Goal: Transaction & Acquisition: Purchase product/service

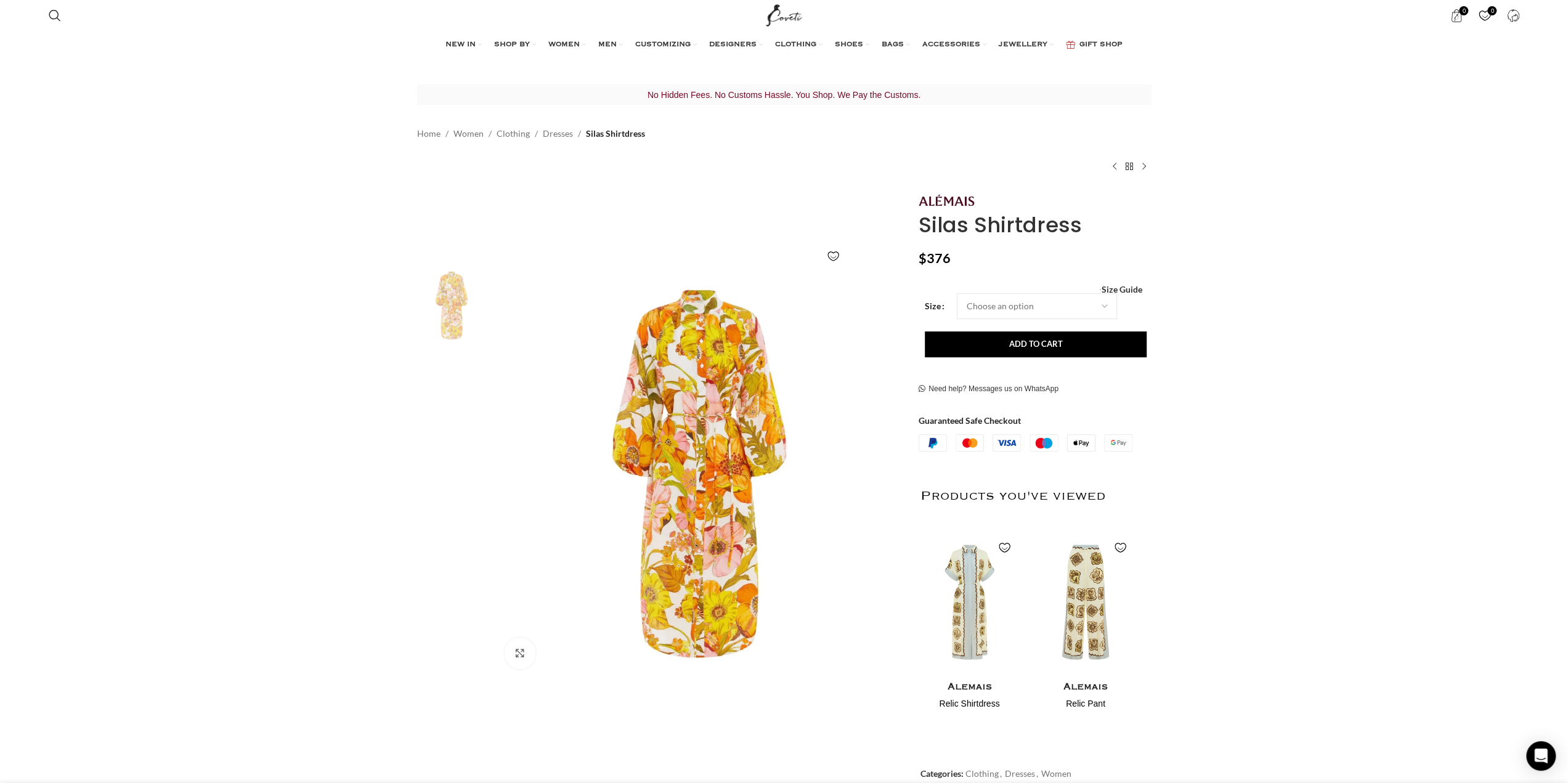
click at [440, 383] on img "2 / 4" at bounding box center [451, 383] width 75 height 72
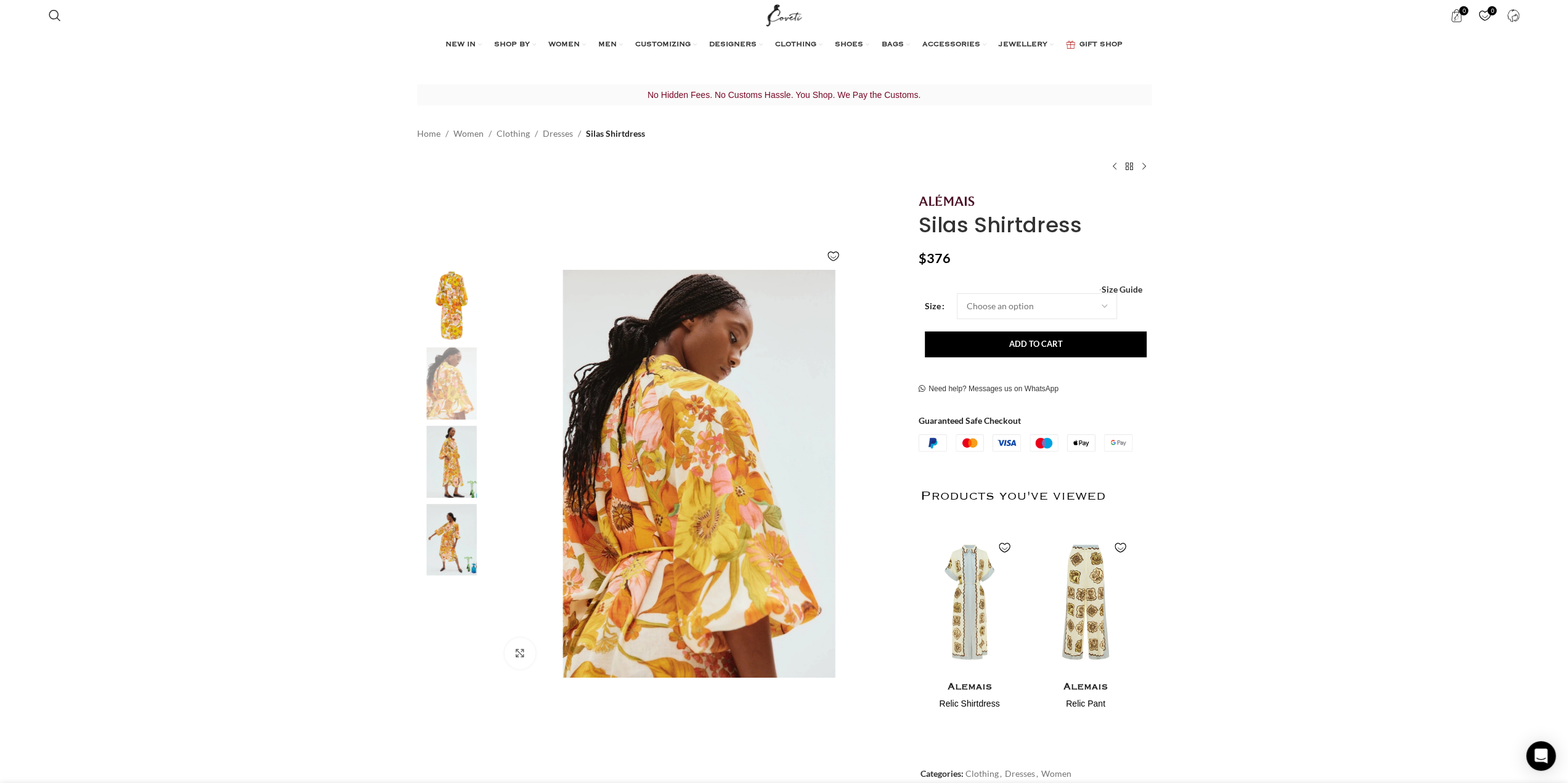
scroll to position [0, 129]
click at [449, 458] on img "3 / 4" at bounding box center [451, 461] width 75 height 72
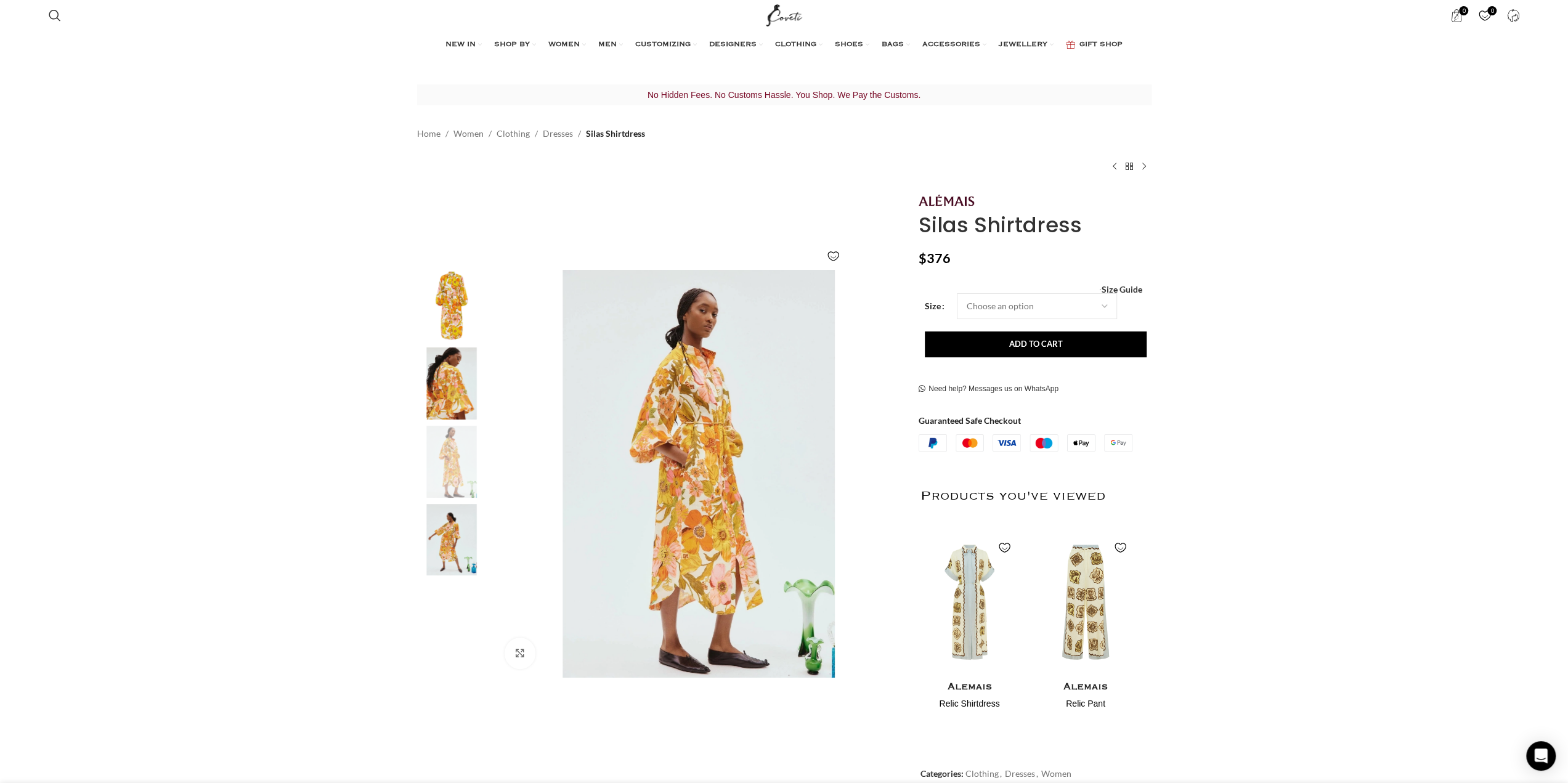
click at [445, 539] on img "4 / 4" at bounding box center [451, 540] width 75 height 72
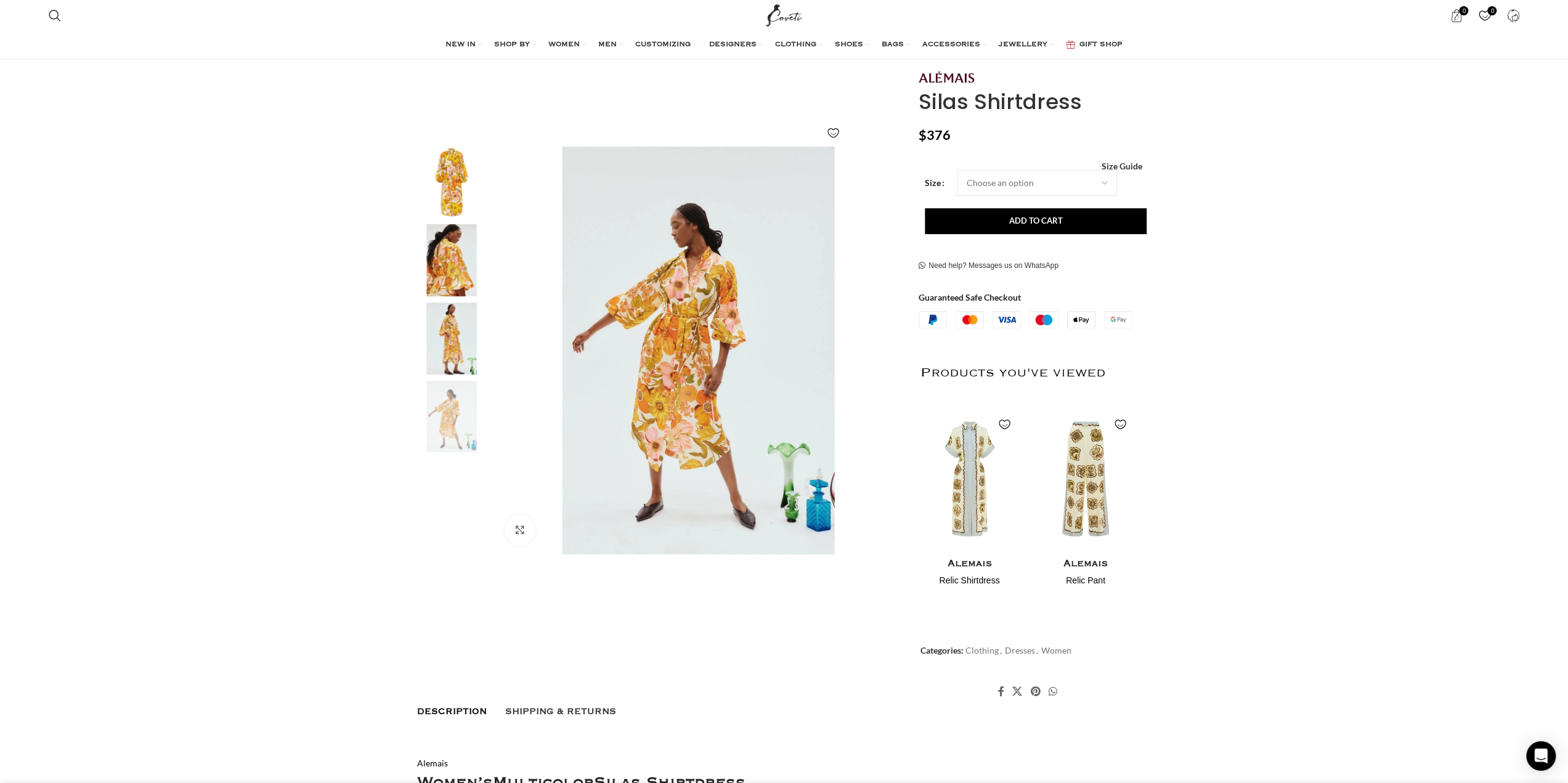
scroll to position [0, 1816]
click at [517, 530] on link "Click to enlarge" at bounding box center [555, 530] width 100 height 31
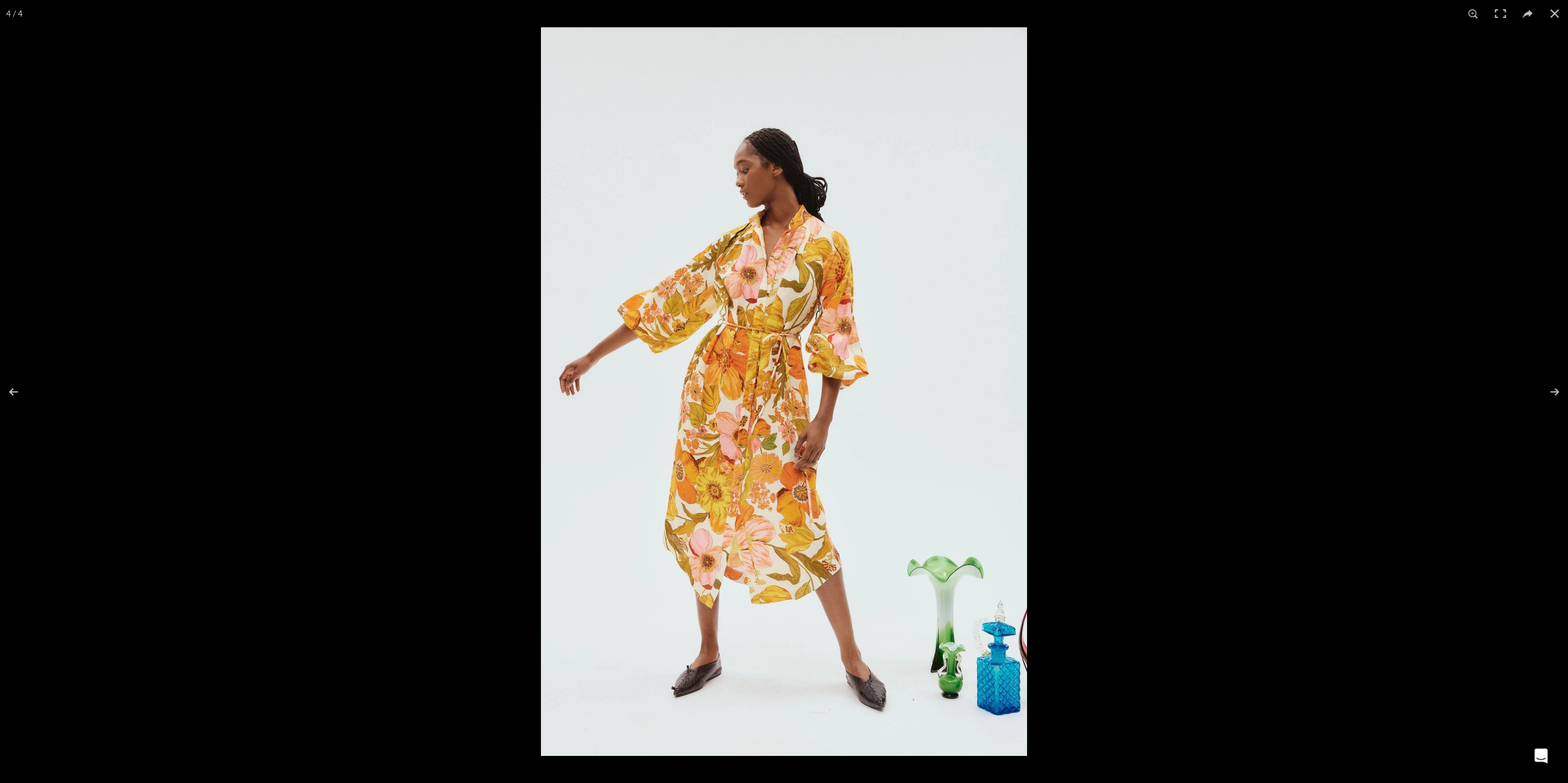
scroll to position [0, 2075]
click at [742, 431] on img at bounding box center [784, 392] width 486 height 729
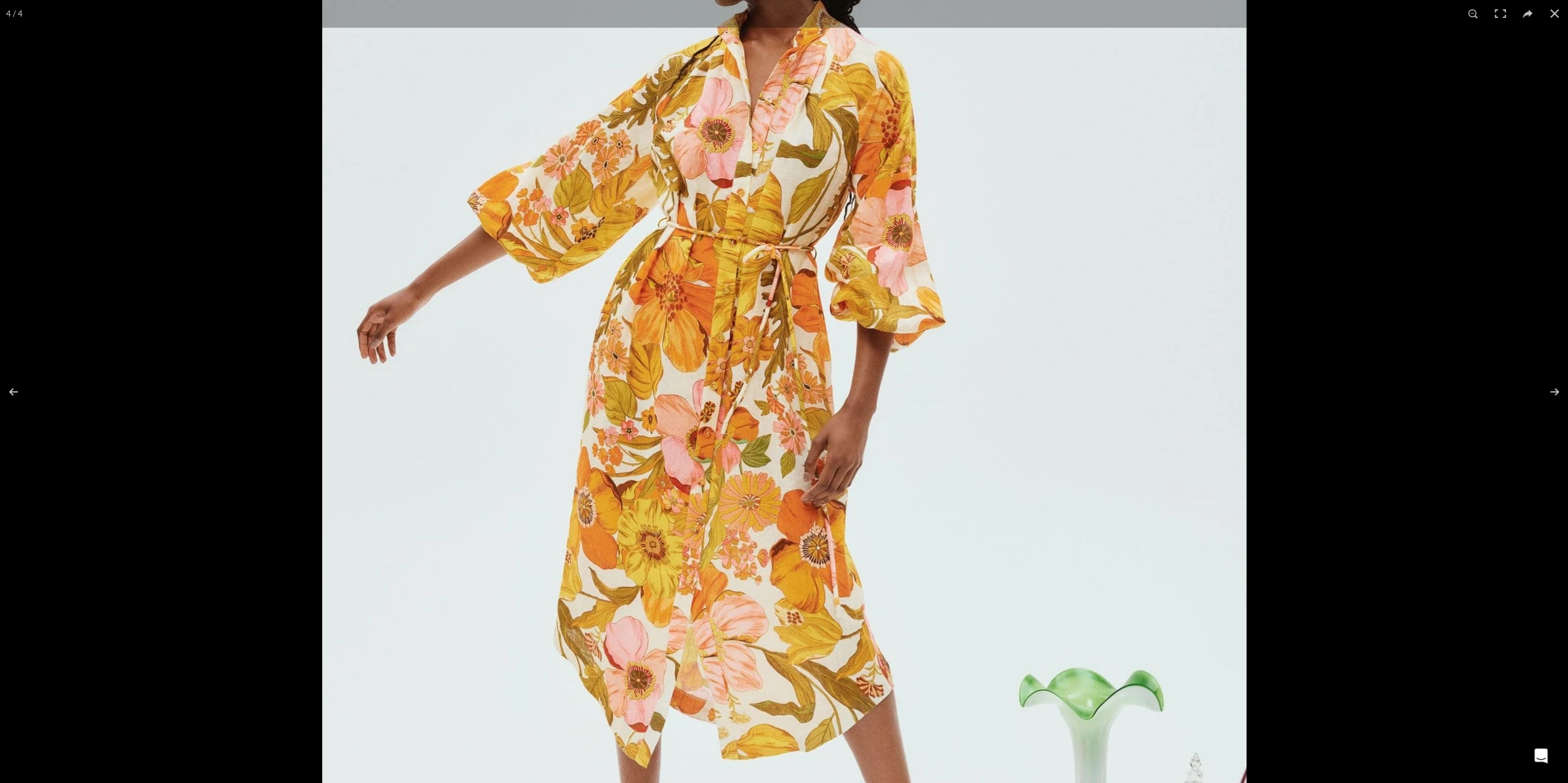
scroll to position [0, 260]
click at [1552, 391] on button at bounding box center [1546, 392] width 43 height 62
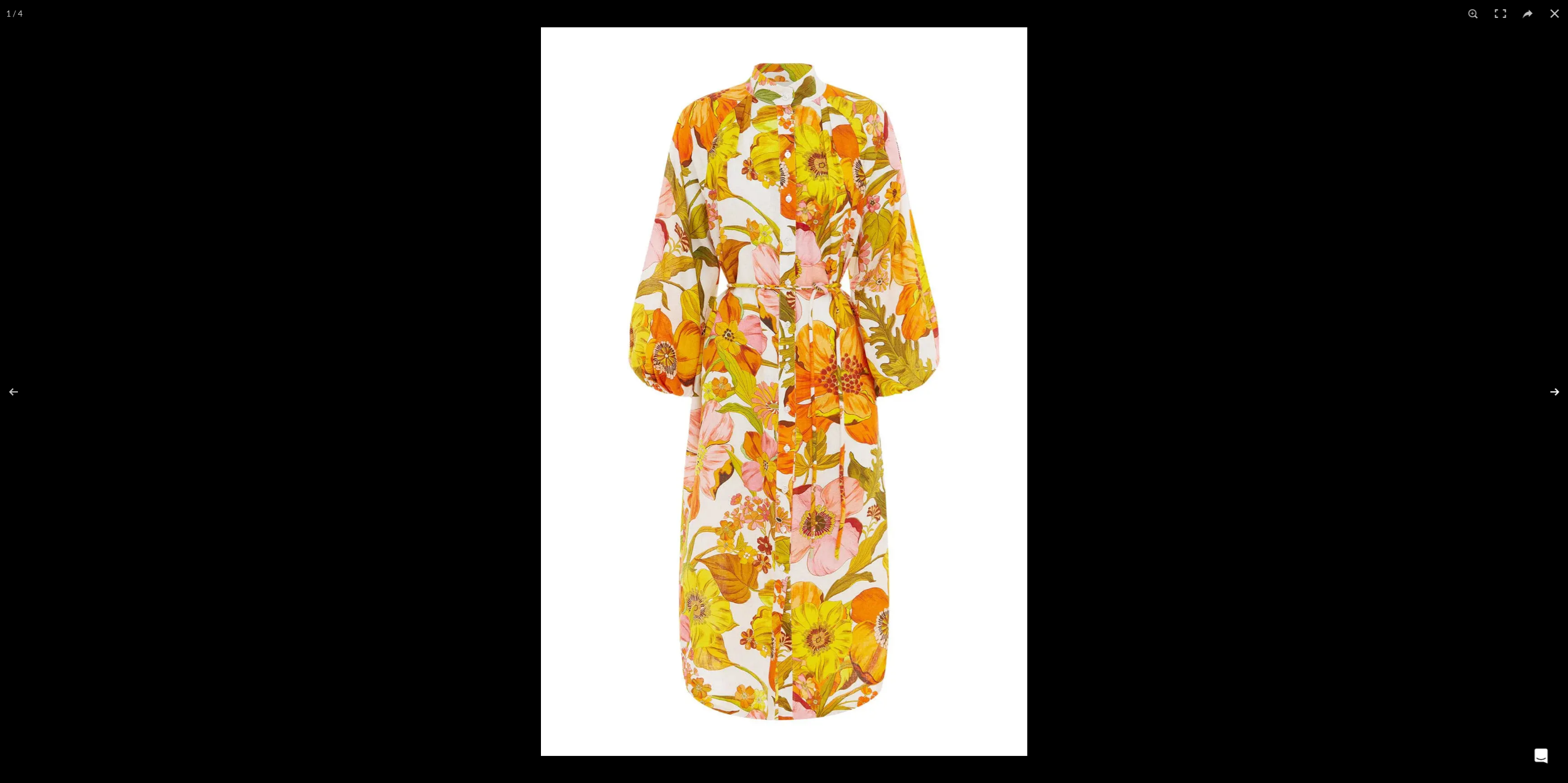
click at [1552, 391] on button at bounding box center [1546, 392] width 43 height 62
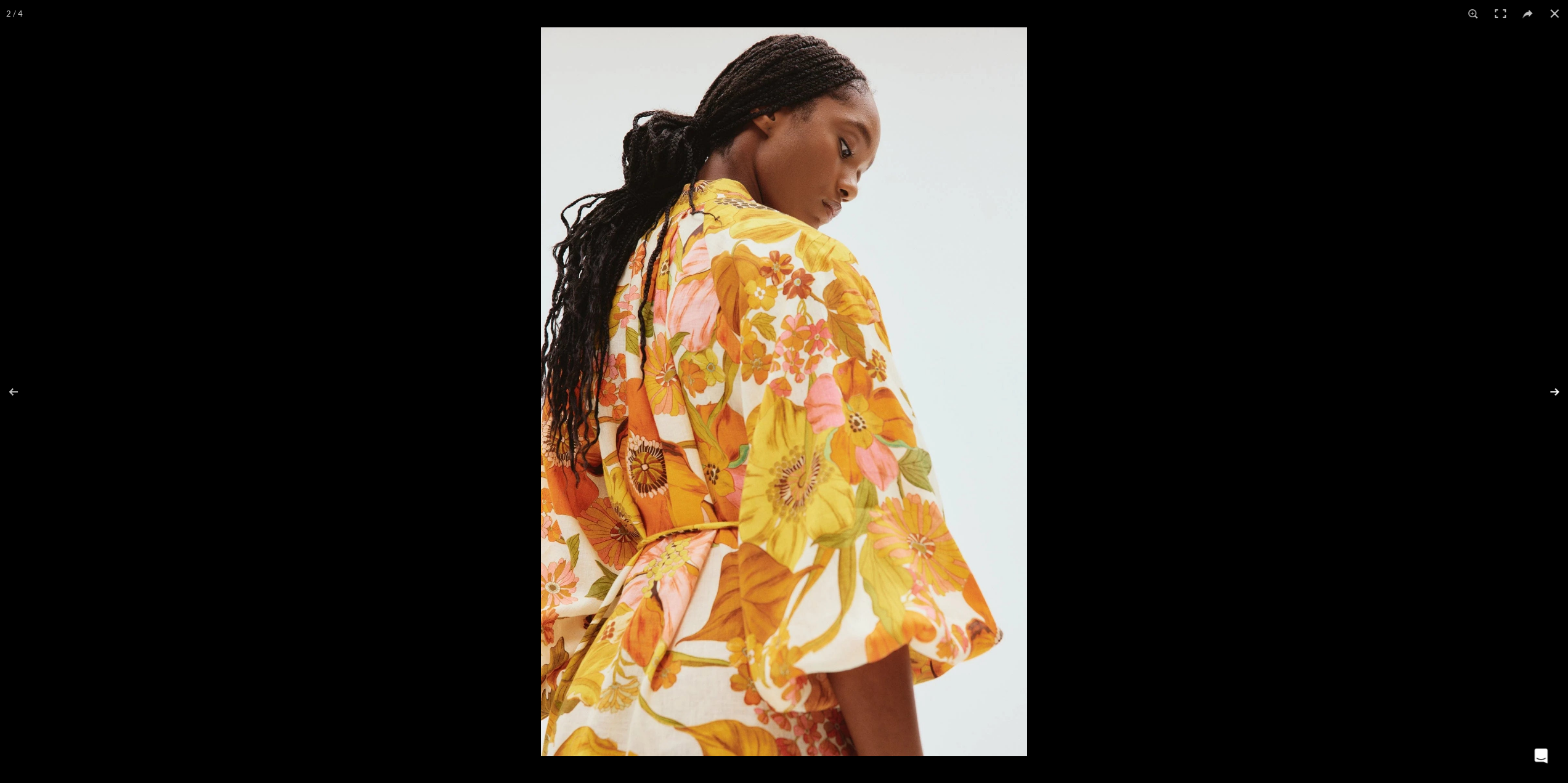
scroll to position [0, 388]
click at [1552, 391] on button at bounding box center [1546, 392] width 43 height 62
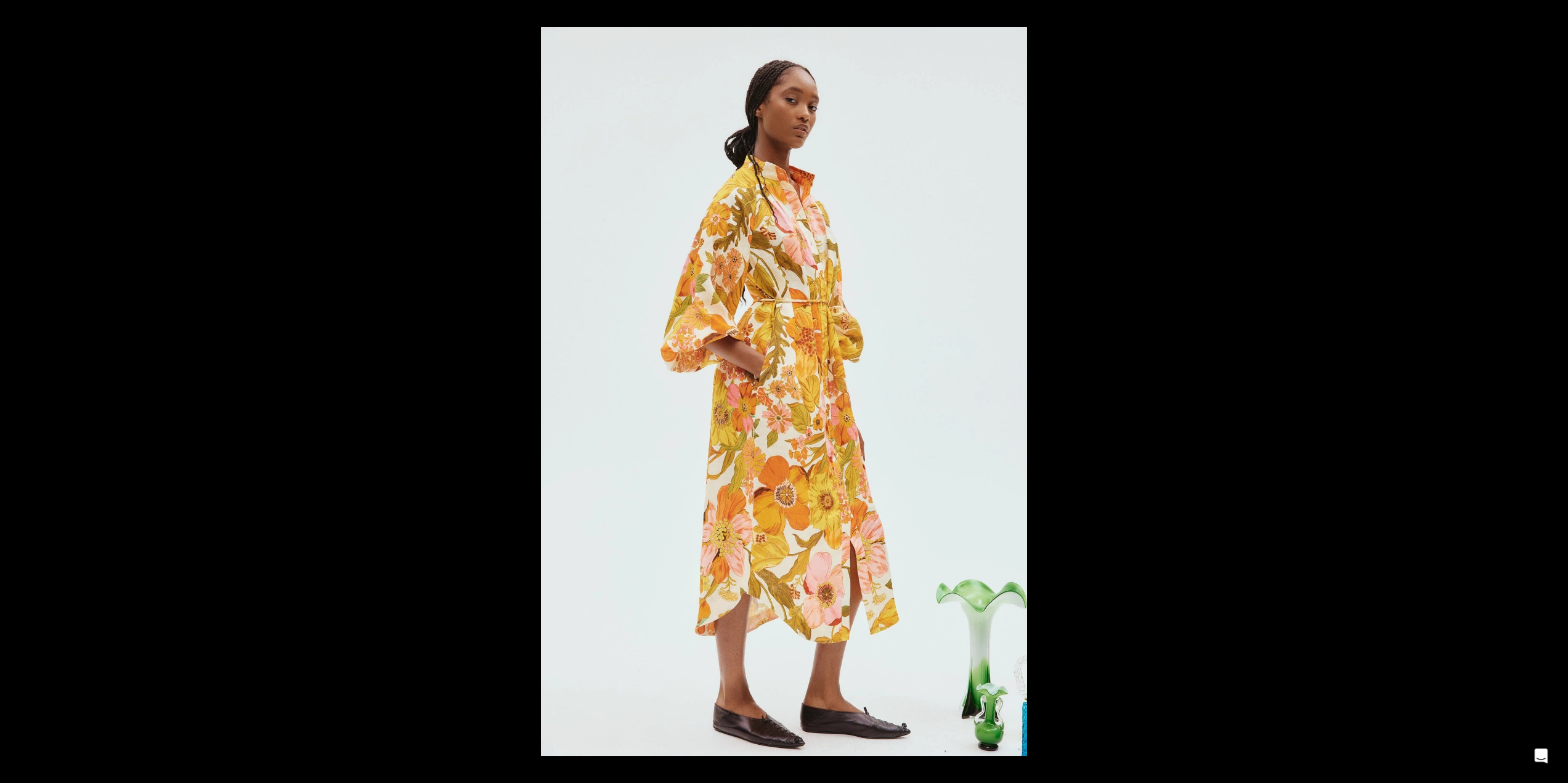
click at [1552, 391] on button at bounding box center [1546, 392] width 43 height 62
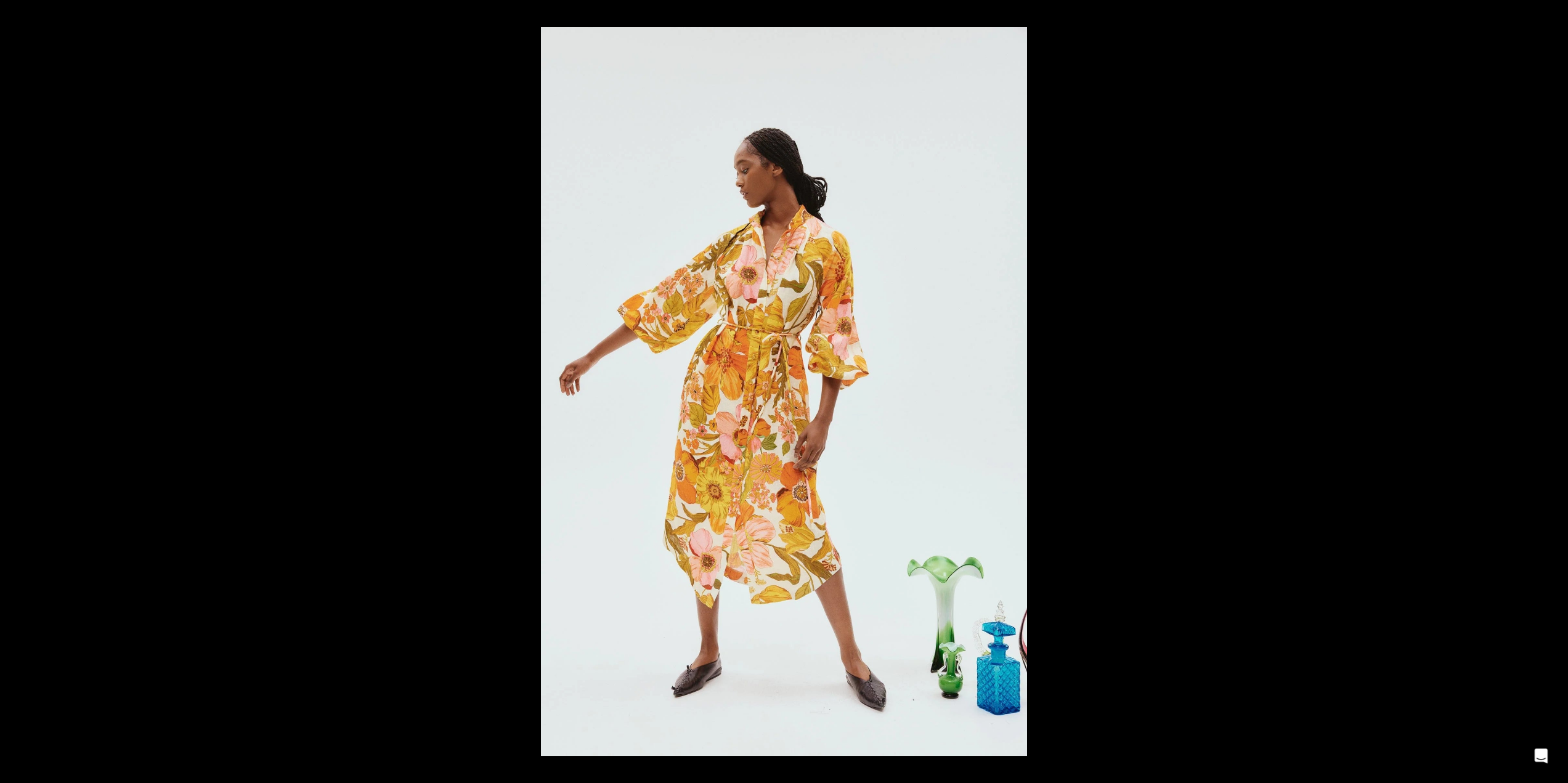
click at [1552, 391] on button at bounding box center [1546, 392] width 43 height 62
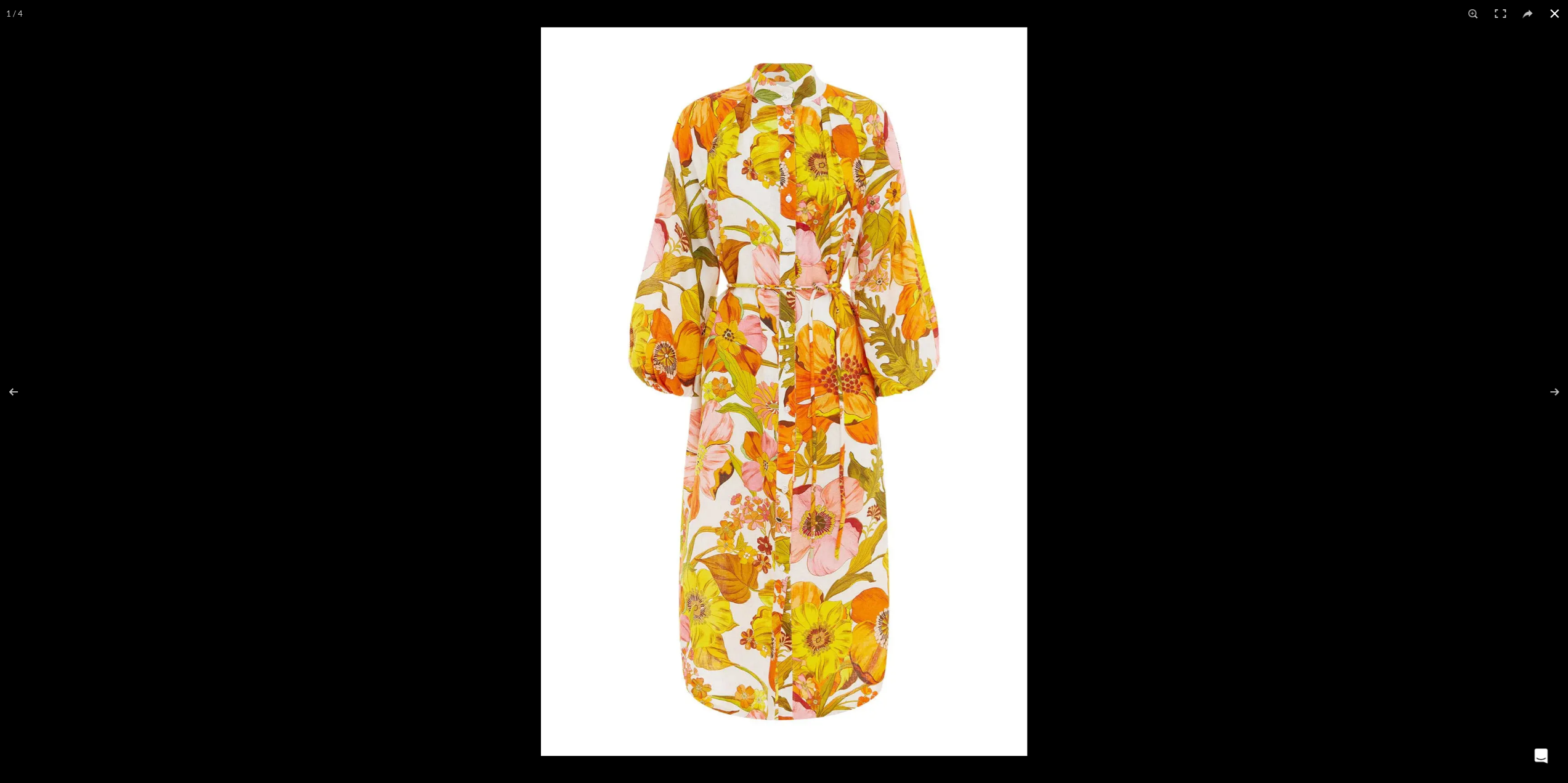
scroll to position [0, 519]
click at [1557, 13] on button at bounding box center [1555, 13] width 27 height 27
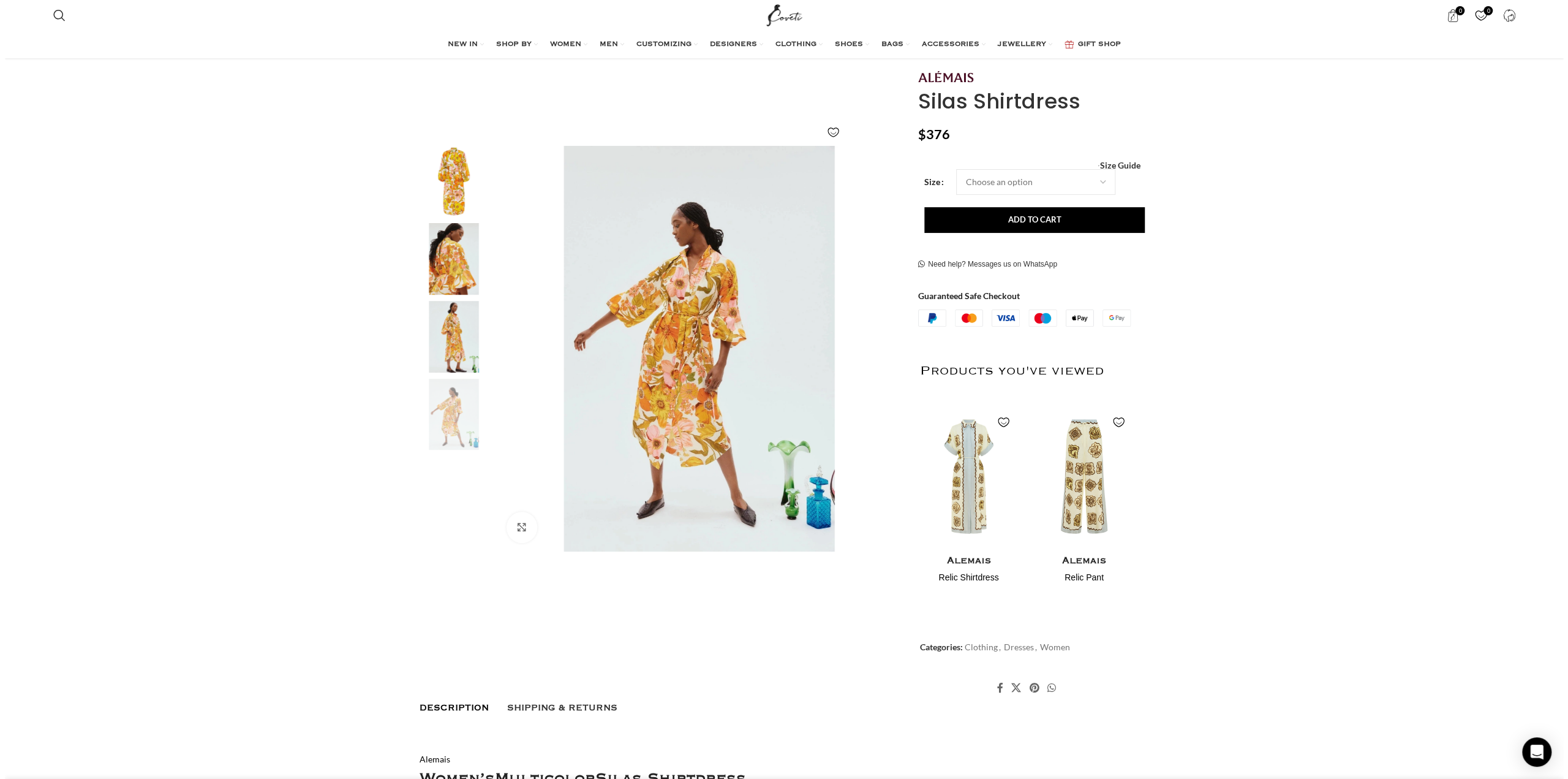
scroll to position [0, 644]
click at [1120, 165] on span "Size Guide" at bounding box center [1115, 165] width 41 height 0
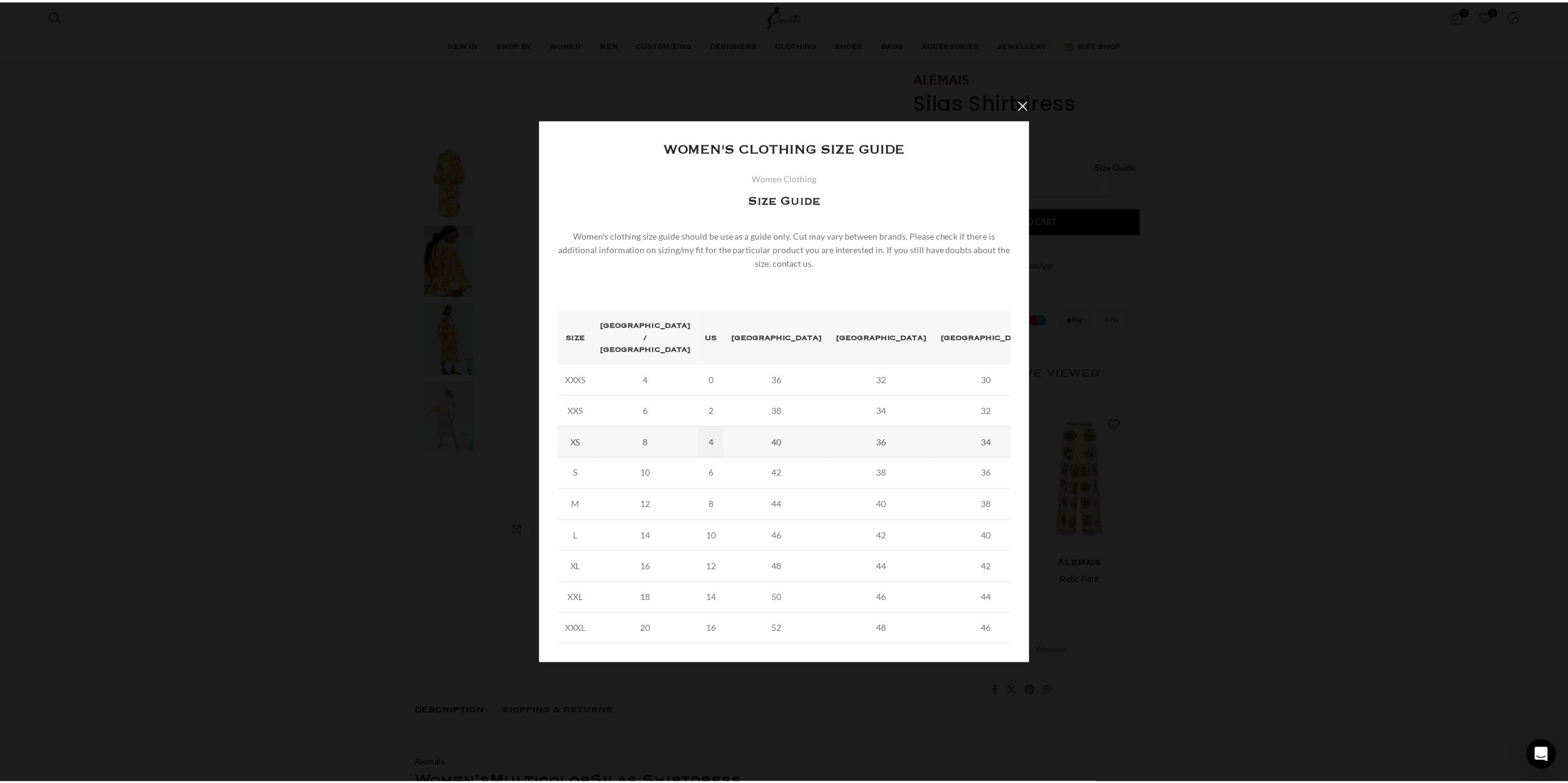
scroll to position [0, 778]
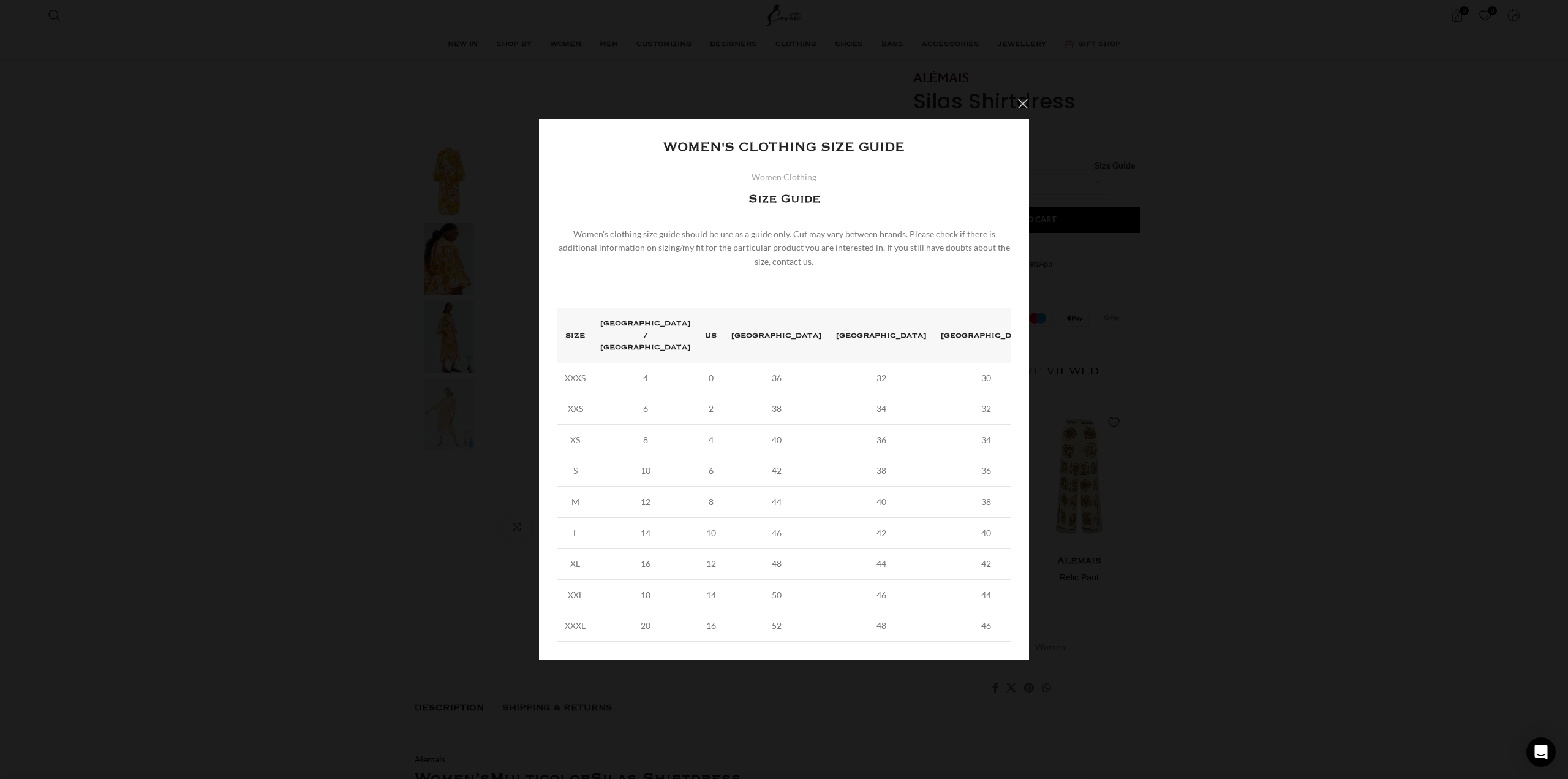
click at [1026, 115] on button "×" at bounding box center [1023, 104] width 31 height 31
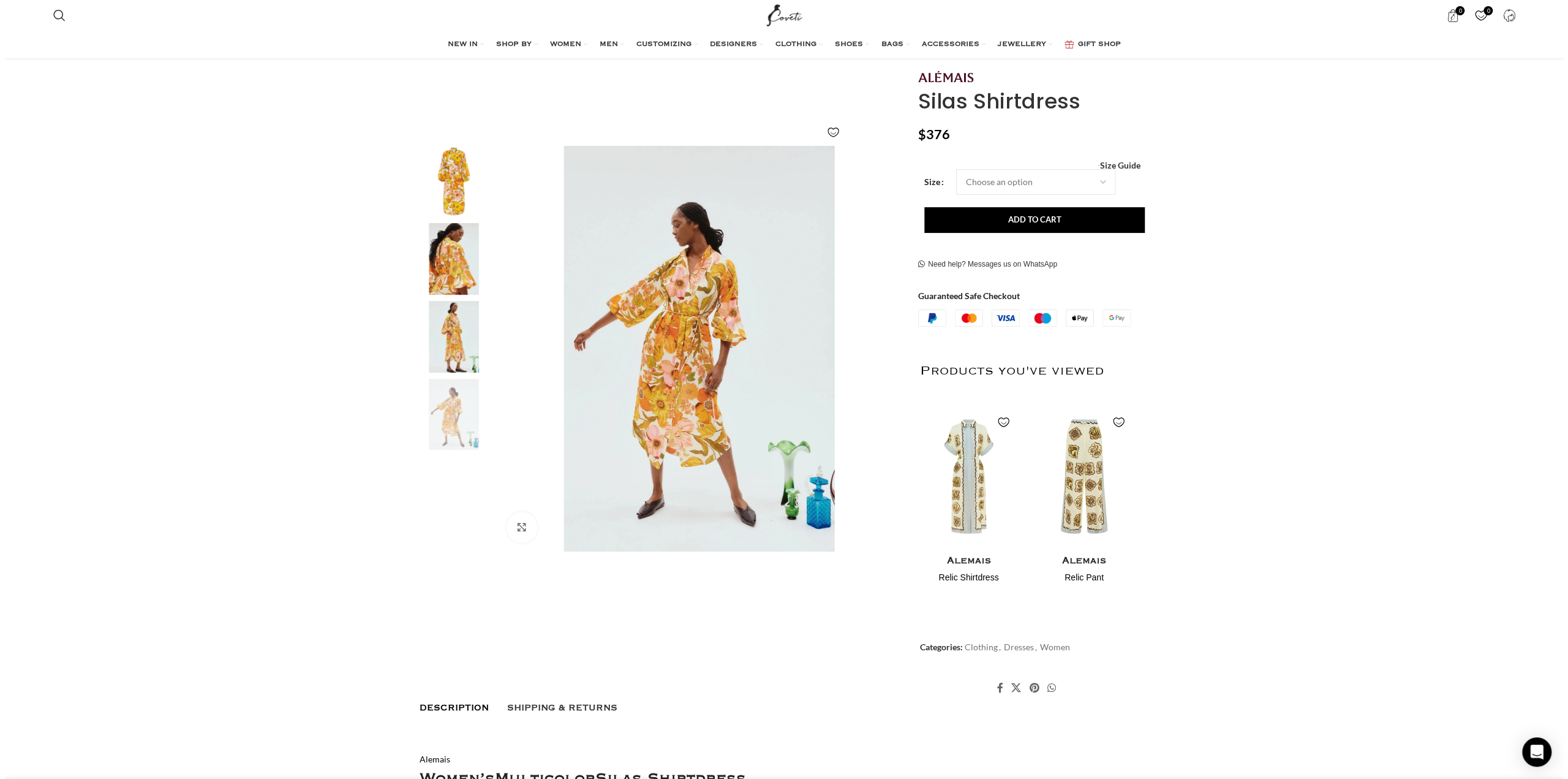
scroll to position [0, 903]
click at [1095, 180] on select "Choose an option 8 UK" at bounding box center [1031, 182] width 160 height 26
click at [1129, 165] on span "Size Guide" at bounding box center [1115, 165] width 41 height 0
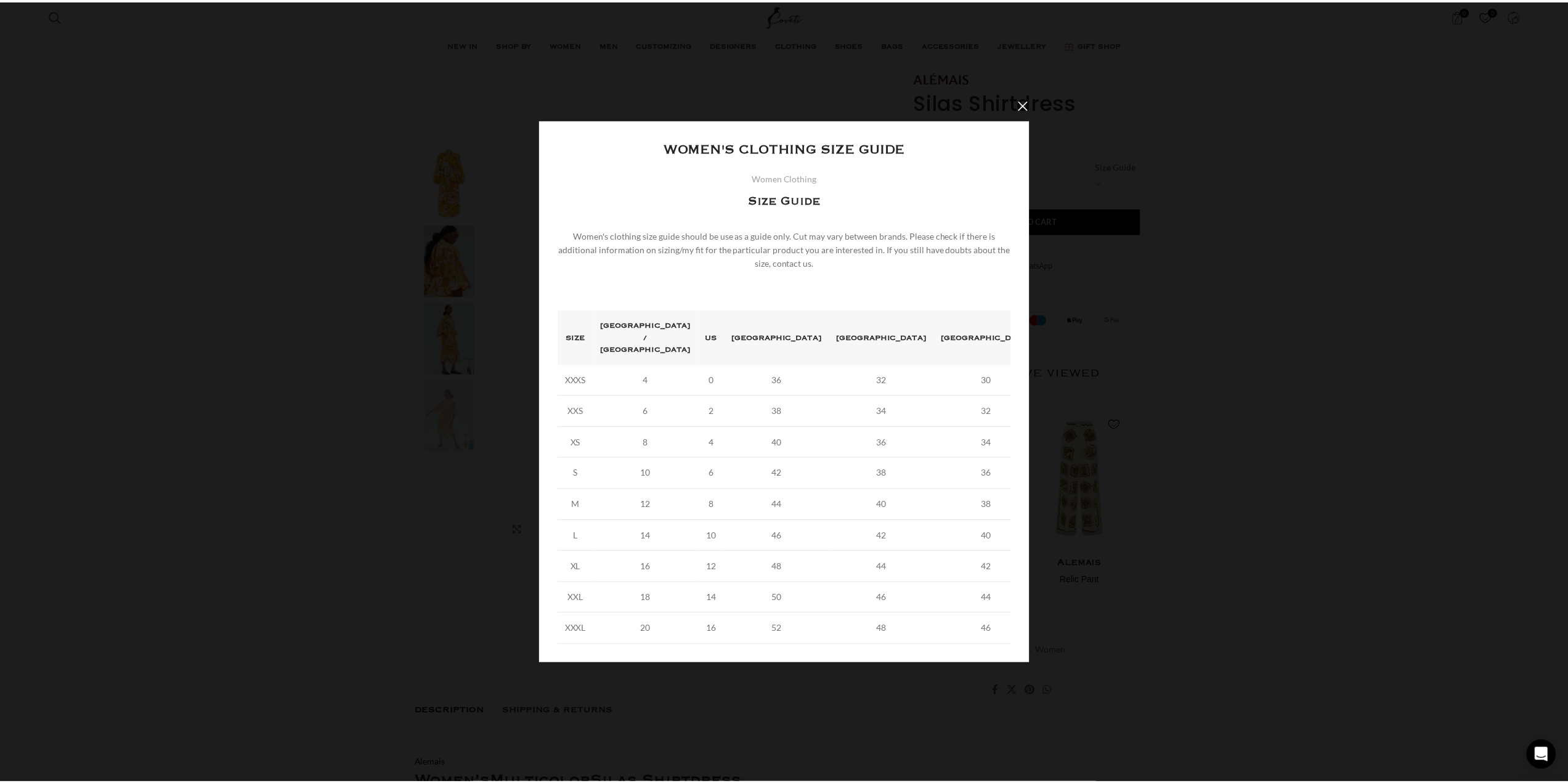
scroll to position [0, 1037]
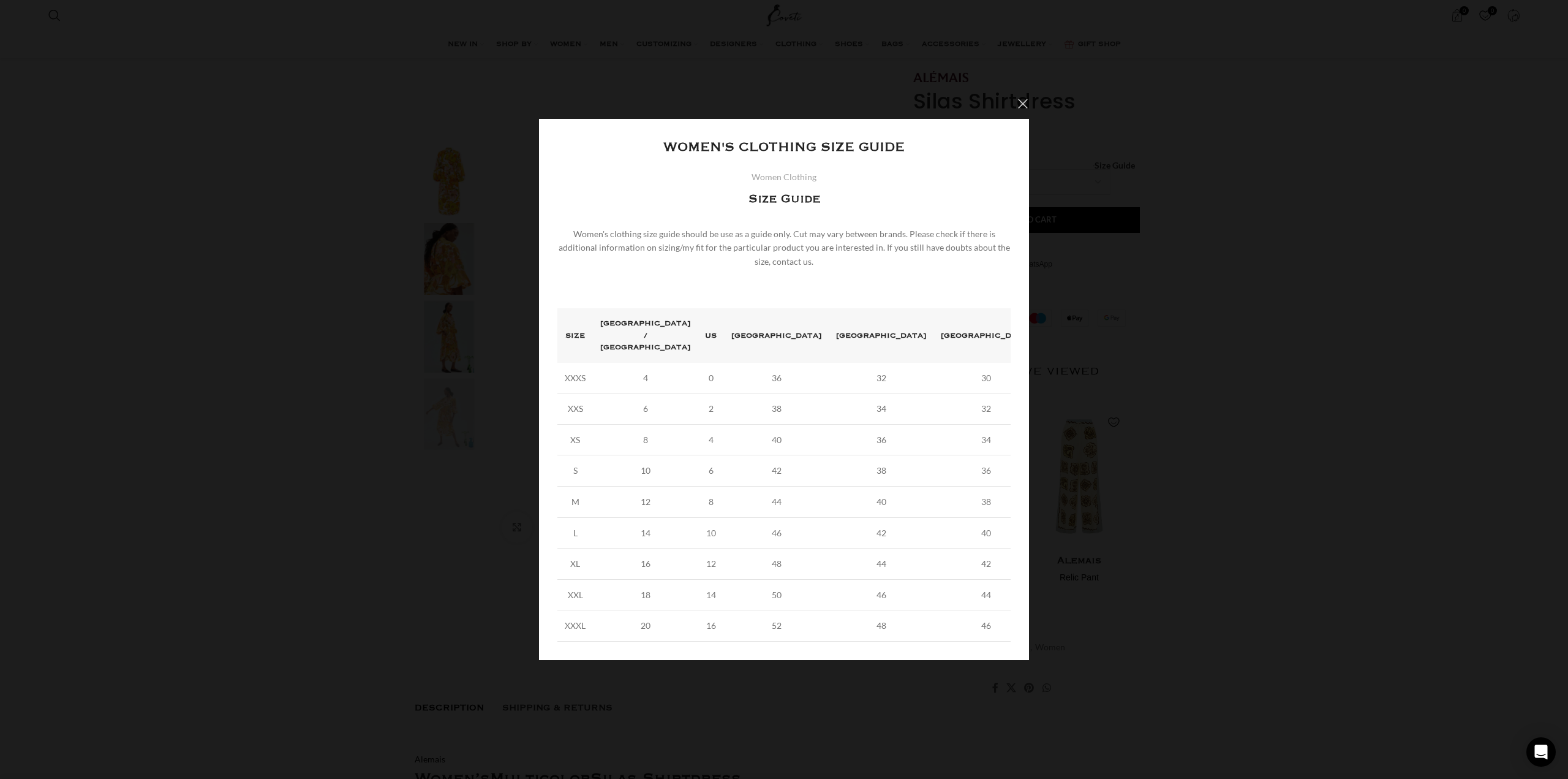
click at [1024, 118] on button "×" at bounding box center [1023, 104] width 31 height 31
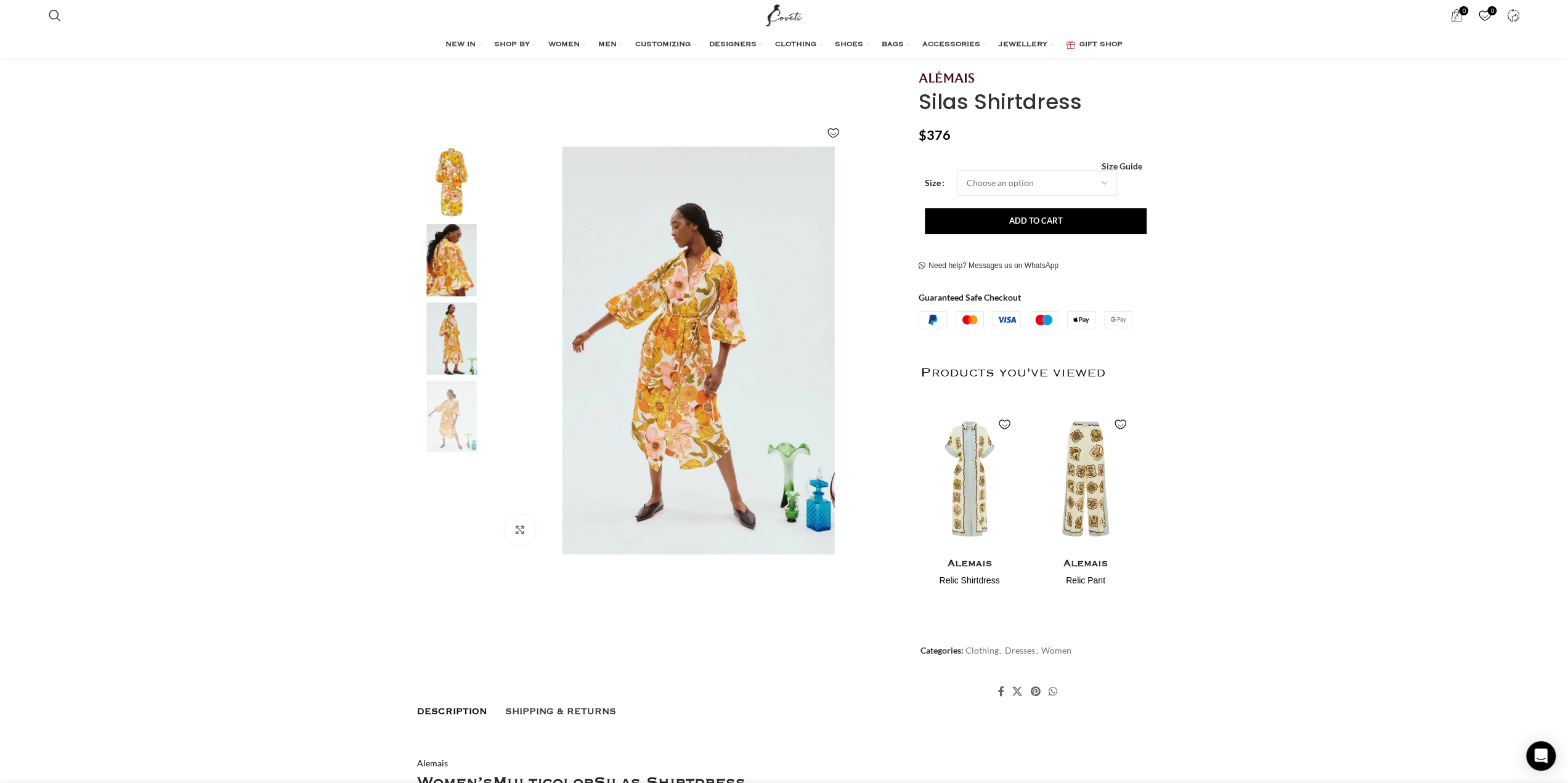
scroll to position [0, 648]
click at [1101, 184] on select "Choose an option 8 UK" at bounding box center [1037, 183] width 160 height 26
select select "8-[GEOGRAPHIC_DATA]"
click at [957, 170] on select "Choose an option 8 UK" at bounding box center [1037, 183] width 160 height 26
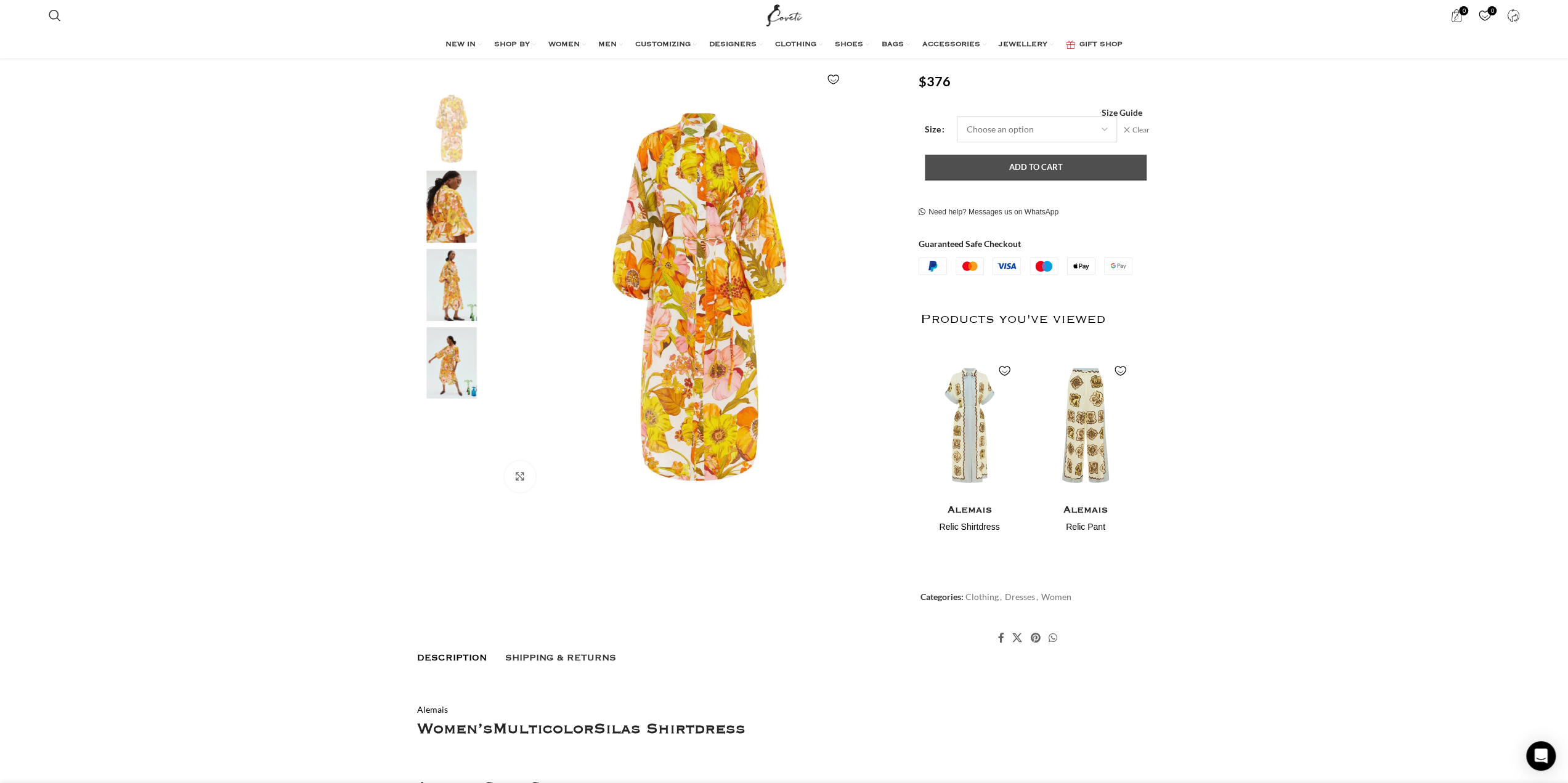
scroll to position [0, 778]
click at [982, 168] on button "Add to cart" at bounding box center [1035, 167] width 222 height 26
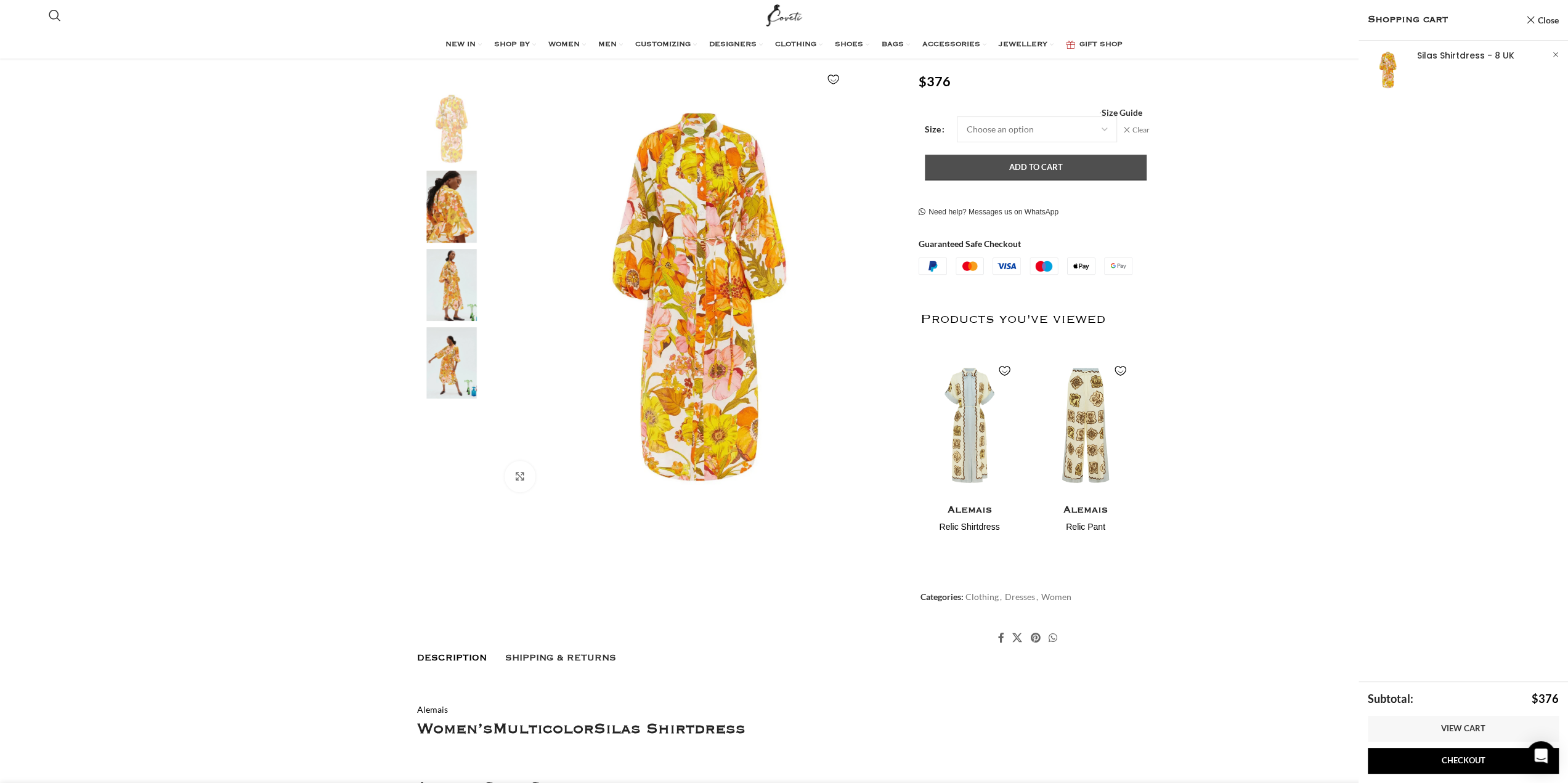
scroll to position [0, 908]
click at [456, 196] on img "2 / 4" at bounding box center [451, 207] width 75 height 72
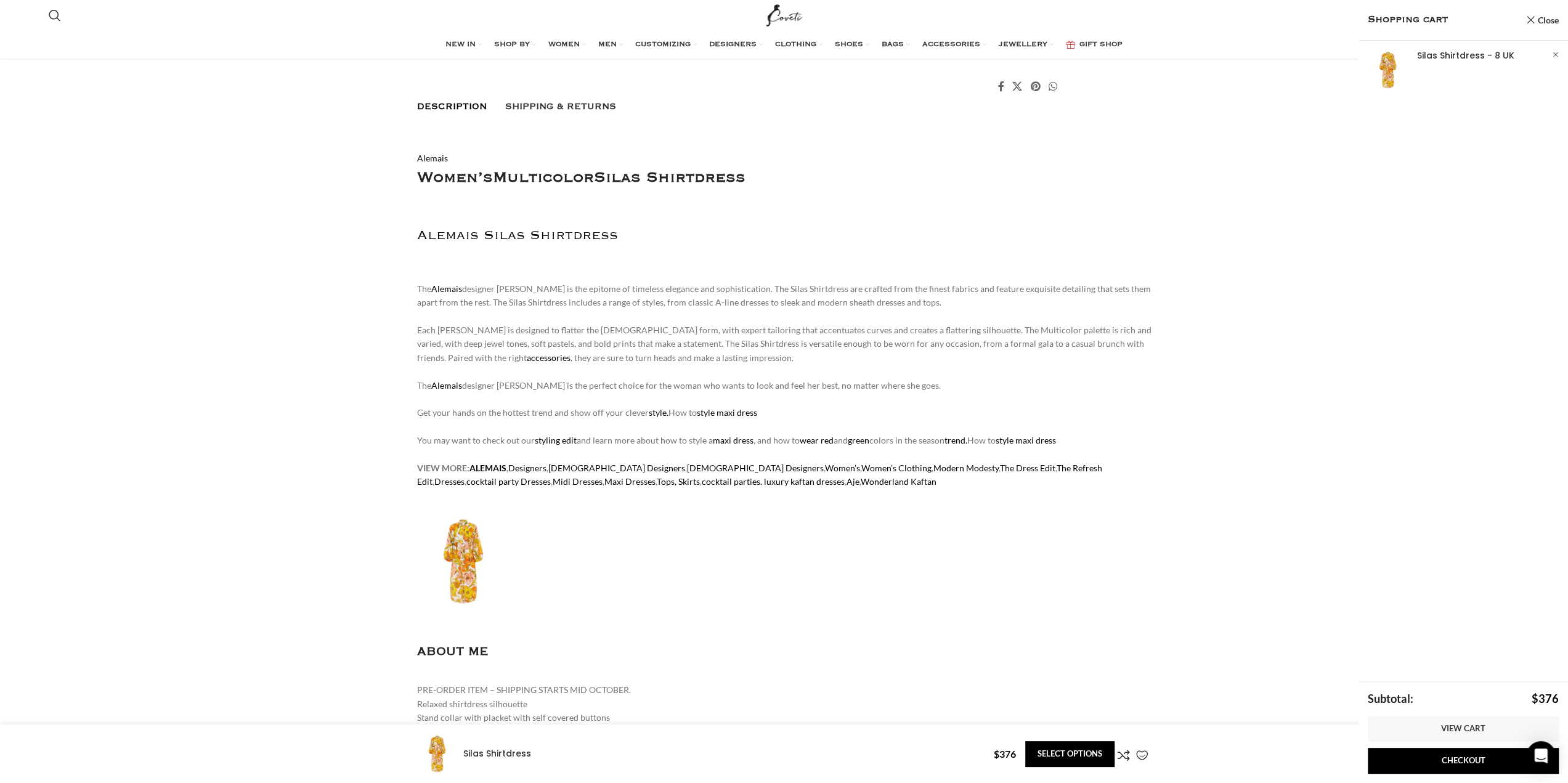
scroll to position [731, 0]
click at [1448, 760] on link "Checkout" at bounding box center [1463, 760] width 191 height 26
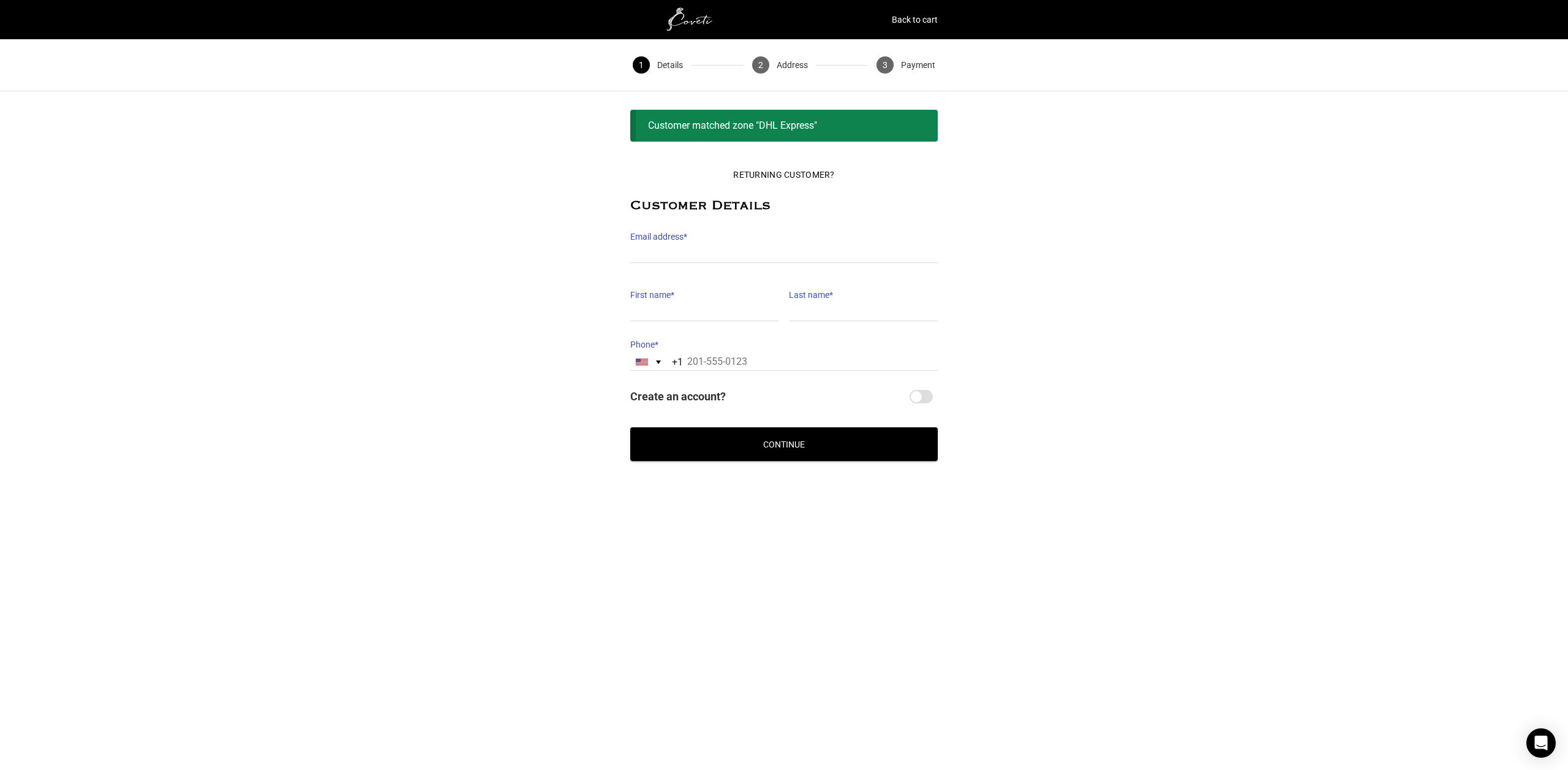
click at [718, 239] on label "Email address *" at bounding box center [784, 237] width 308 height 18
click at [718, 245] on input "Email address *" at bounding box center [784, 253] width 308 height 18
type input "jacquelineazad@gmail.com"
click at [655, 307] on input "First name *" at bounding box center [705, 312] width 149 height 18
type input "Jacqueline"
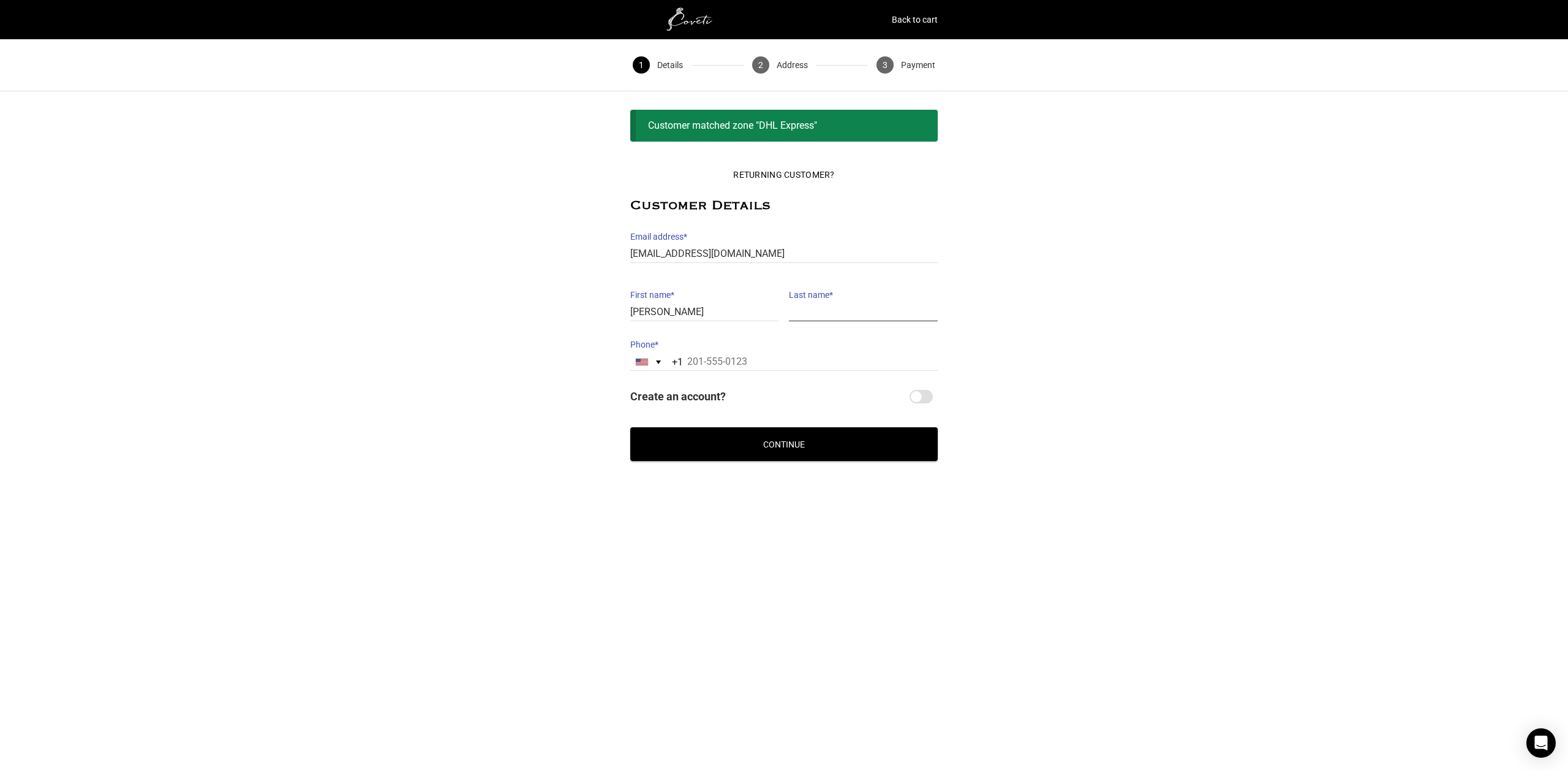
type input "Azad"
click at [754, 358] on input "17142811178" at bounding box center [784, 361] width 308 height 18
type input "13107173231"
click at [744, 447] on button "Continue" at bounding box center [784, 444] width 308 height 34
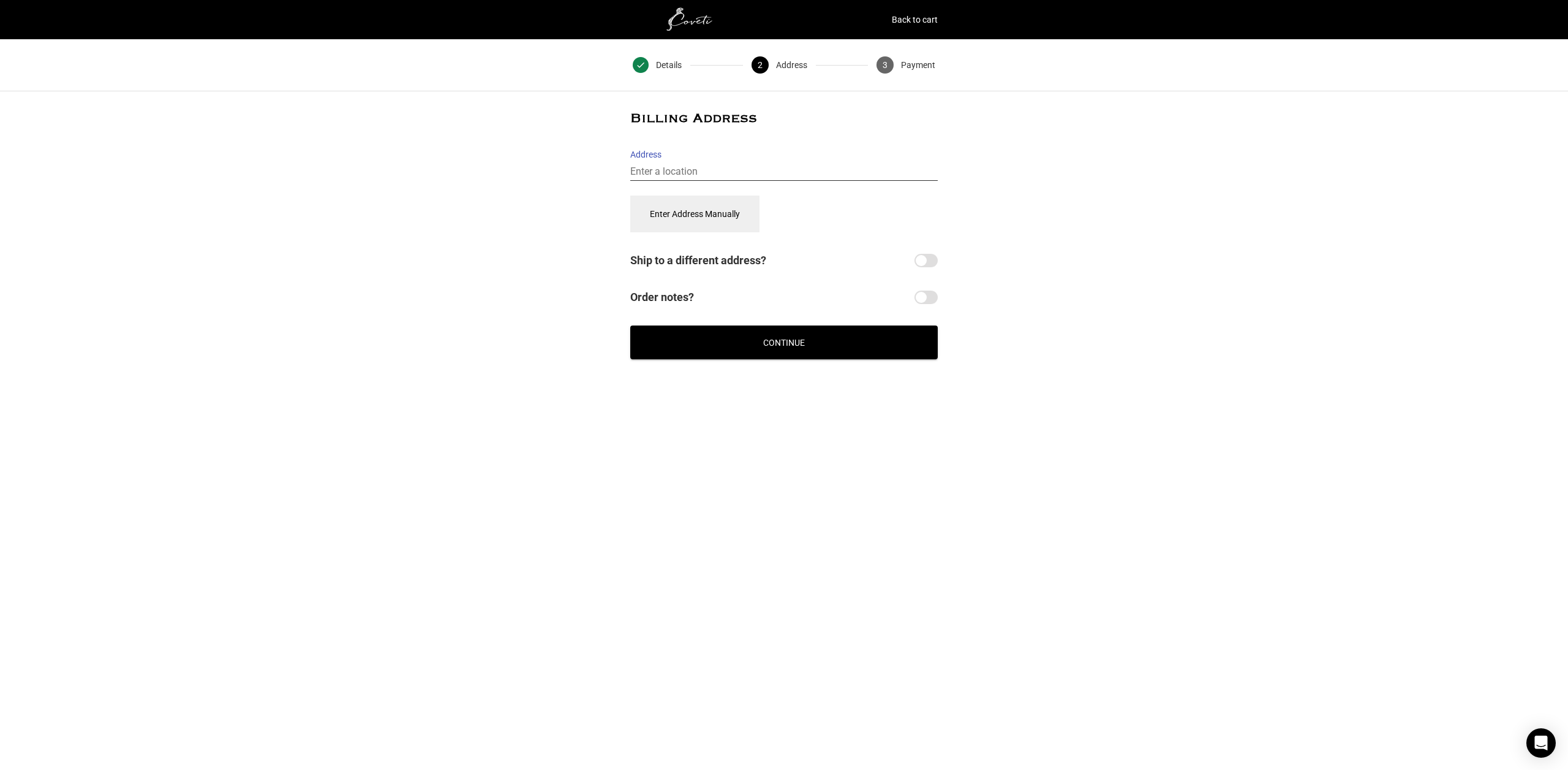
click at [743, 169] on input "Address" at bounding box center [784, 172] width 308 height 18
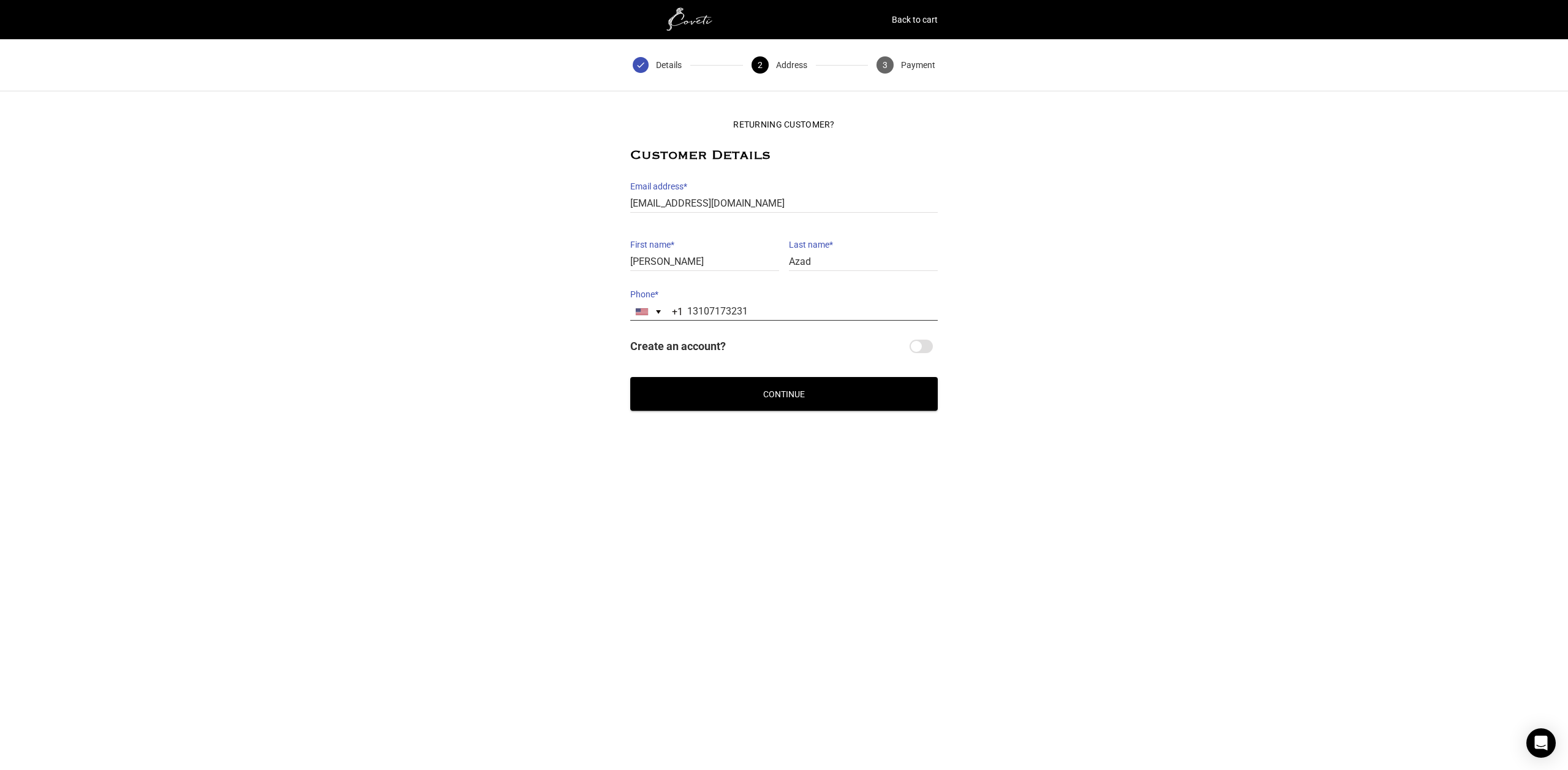
click at [761, 312] on input "13107173231" at bounding box center [784, 312] width 308 height 18
drag, startPoint x: 724, startPoint y: 309, endPoint x: 656, endPoint y: 314, distance: 68.2
click at [656, 314] on div "United States +1 +1 242 results found Afghanistan +93 Albania +355 Algeria +213…" at bounding box center [784, 312] width 308 height 18
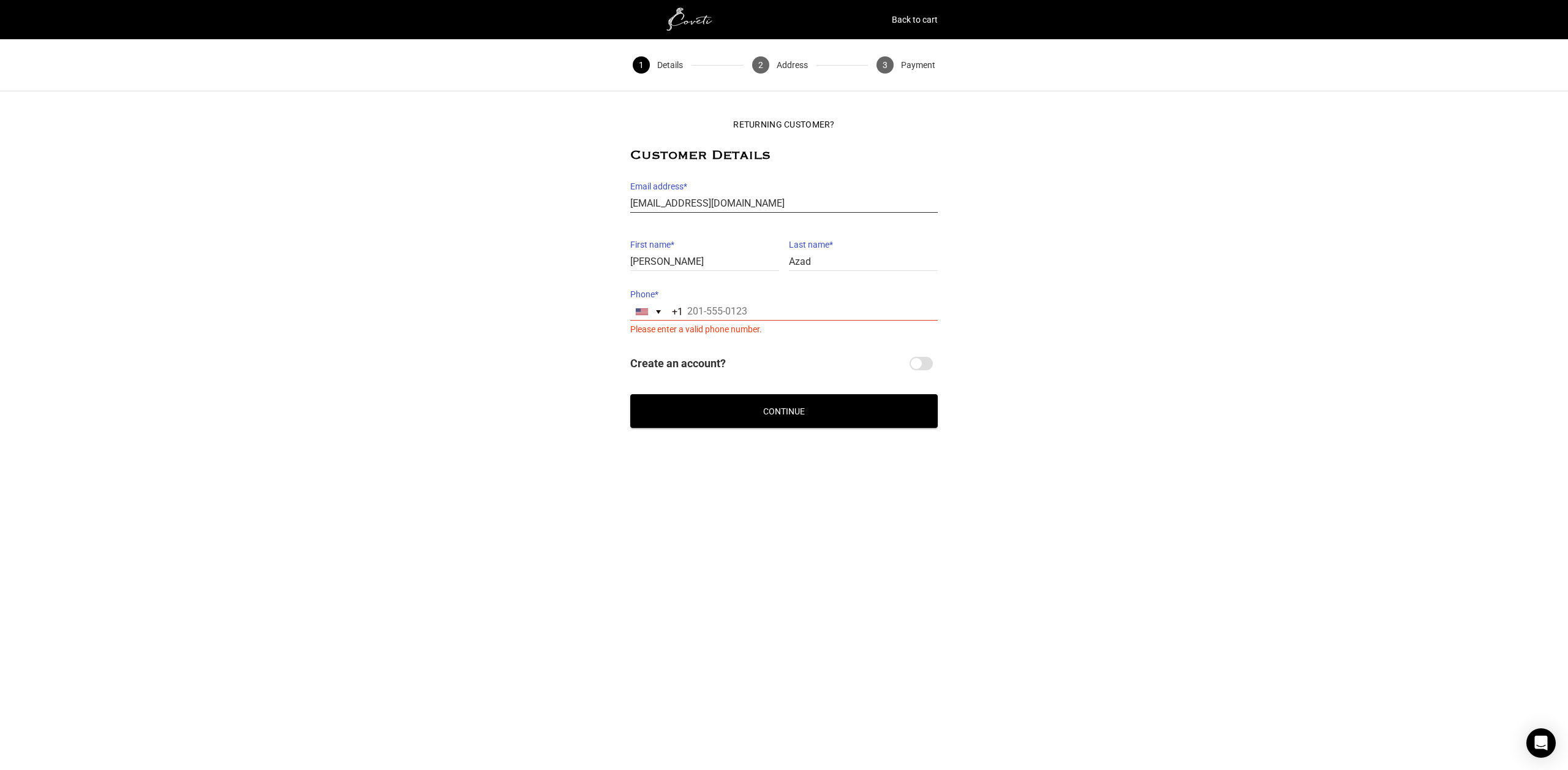
drag, startPoint x: 746, startPoint y: 200, endPoint x: 598, endPoint y: 206, distance: 148.1
click at [598, 206] on div "Returning Customer? Customer Details Email address * jacquelineazad@gmail.com E…" at bounding box center [784, 269] width 1568 height 317
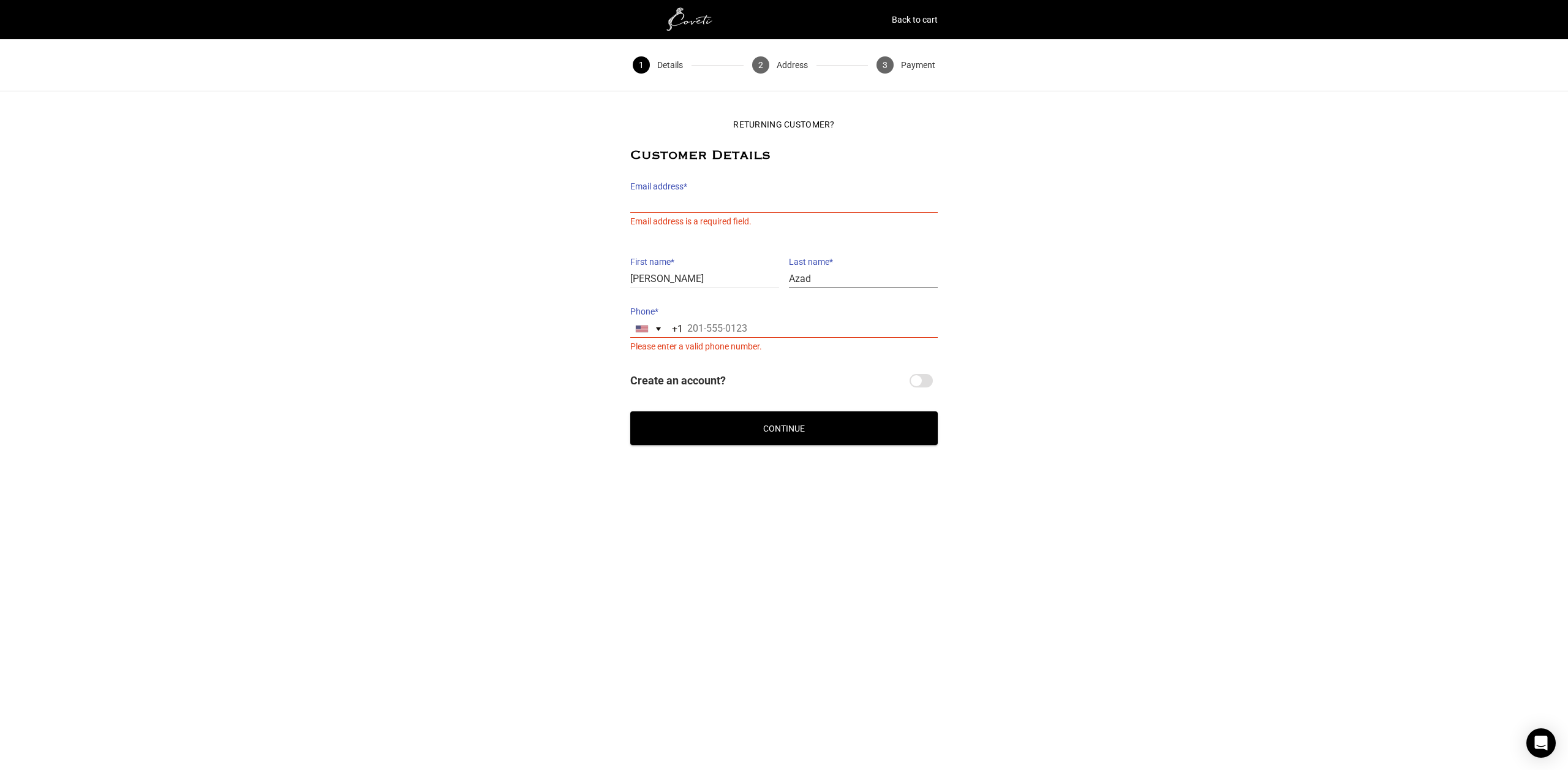
drag, startPoint x: 820, startPoint y: 262, endPoint x: 782, endPoint y: 263, distance: 38.0
click at [782, 263] on div "Returning Customer? Customer Details Email address * Email address is a require…" at bounding box center [784, 251] width 308 height 281
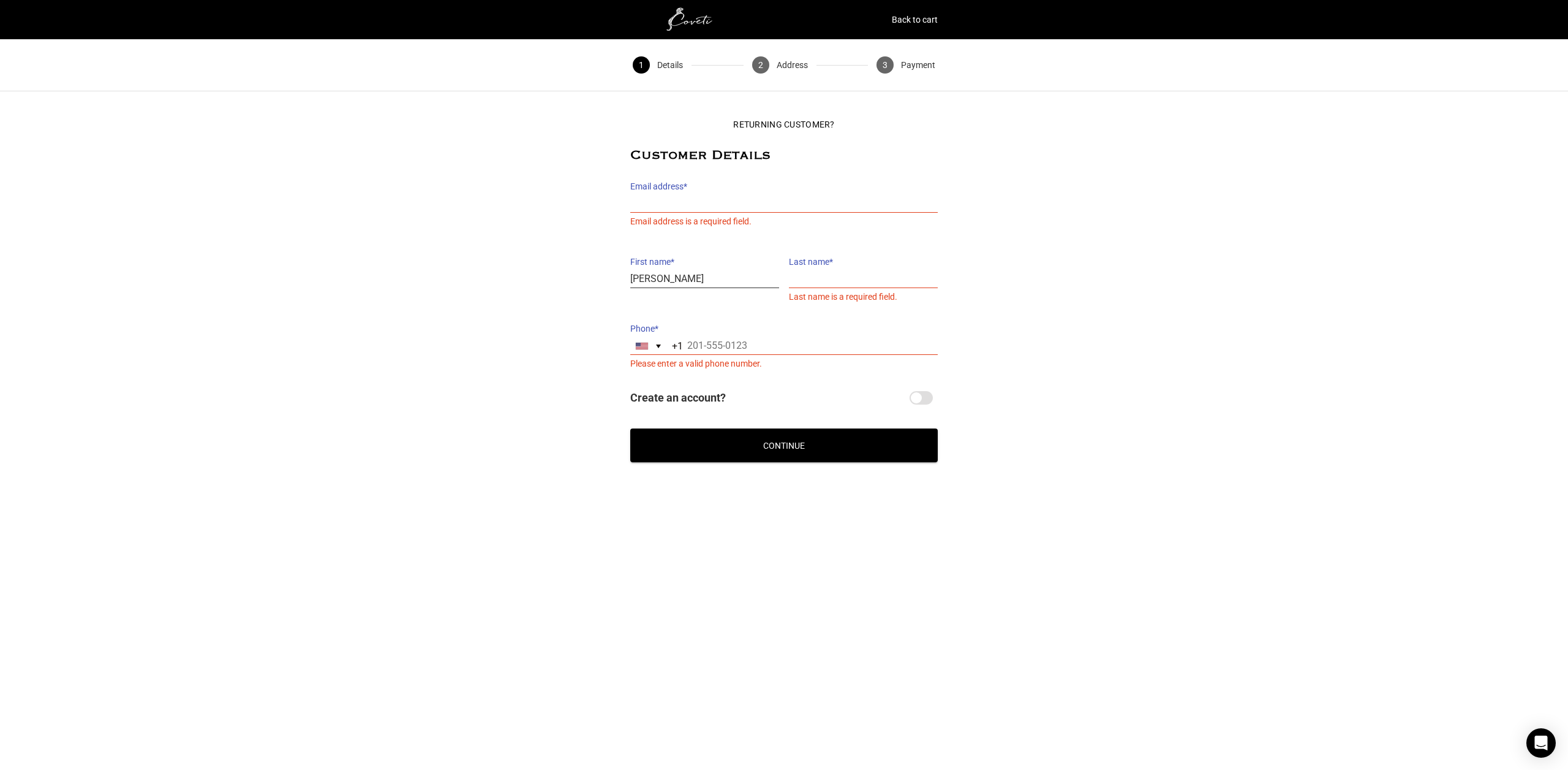
drag, startPoint x: 678, startPoint y: 278, endPoint x: 598, endPoint y: 283, distance: 80.2
click at [598, 283] on div "Returning Customer? Customer Details Email address * Email address is a require…" at bounding box center [784, 286] width 1568 height 351
click at [758, 196] on input "Email address *" at bounding box center [784, 203] width 308 height 18
type input "jacquelineazad@gmail.com"
type input "Jacqueline"
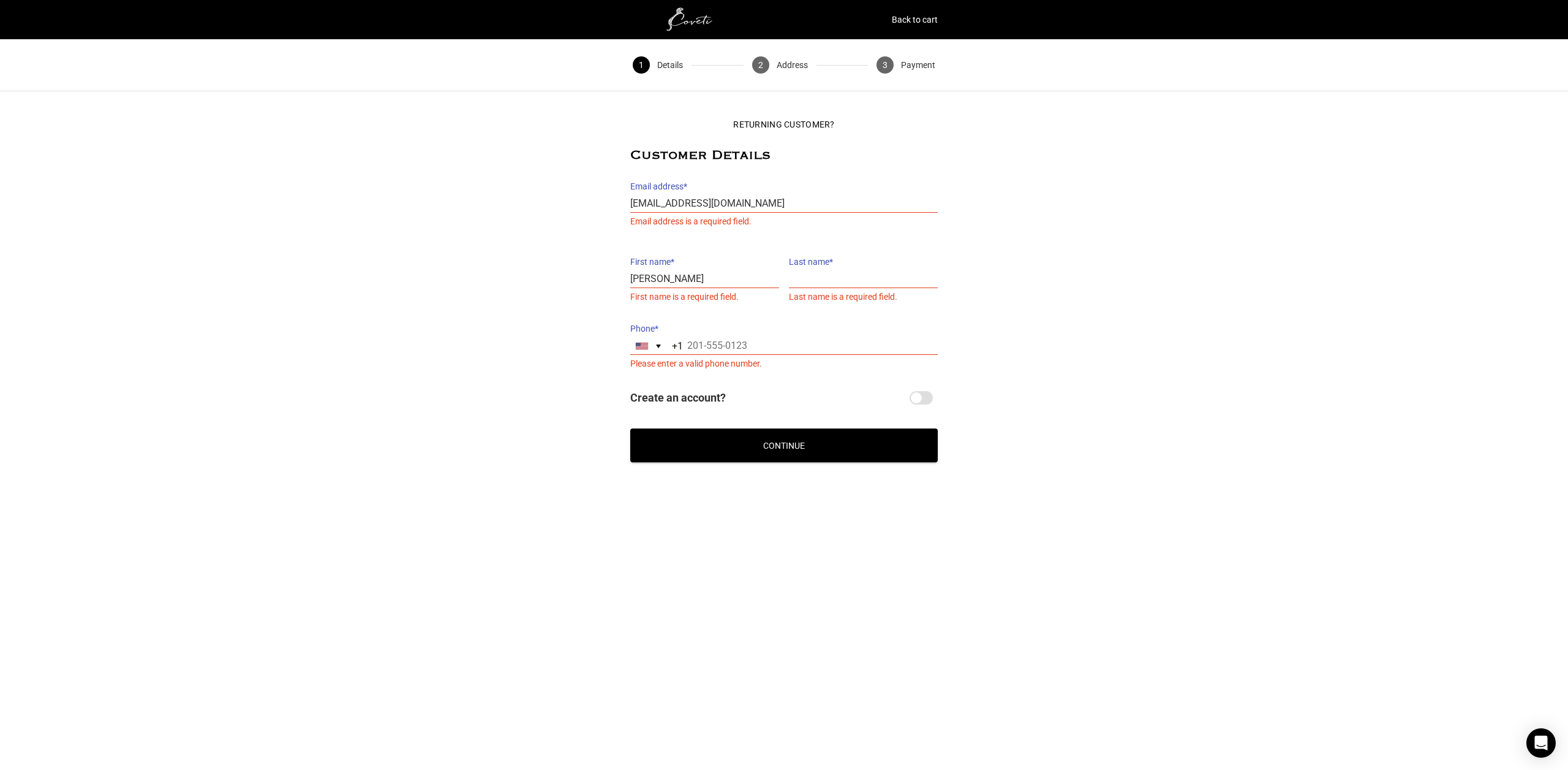
type input "Azad"
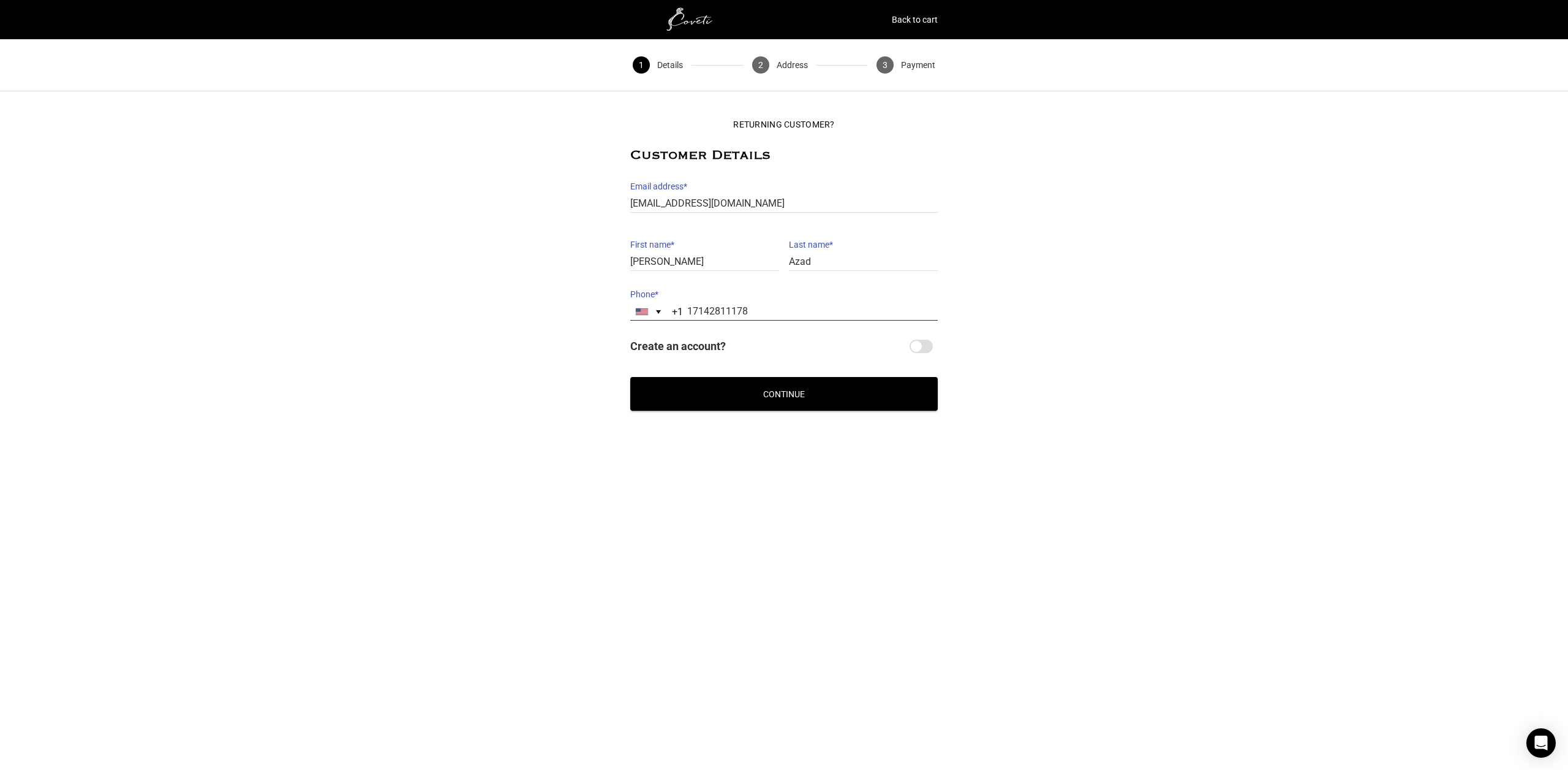
click at [758, 312] on input "17142811178" at bounding box center [784, 312] width 308 height 18
type input "13107173231"
click at [735, 391] on button "Continue" at bounding box center [784, 393] width 308 height 34
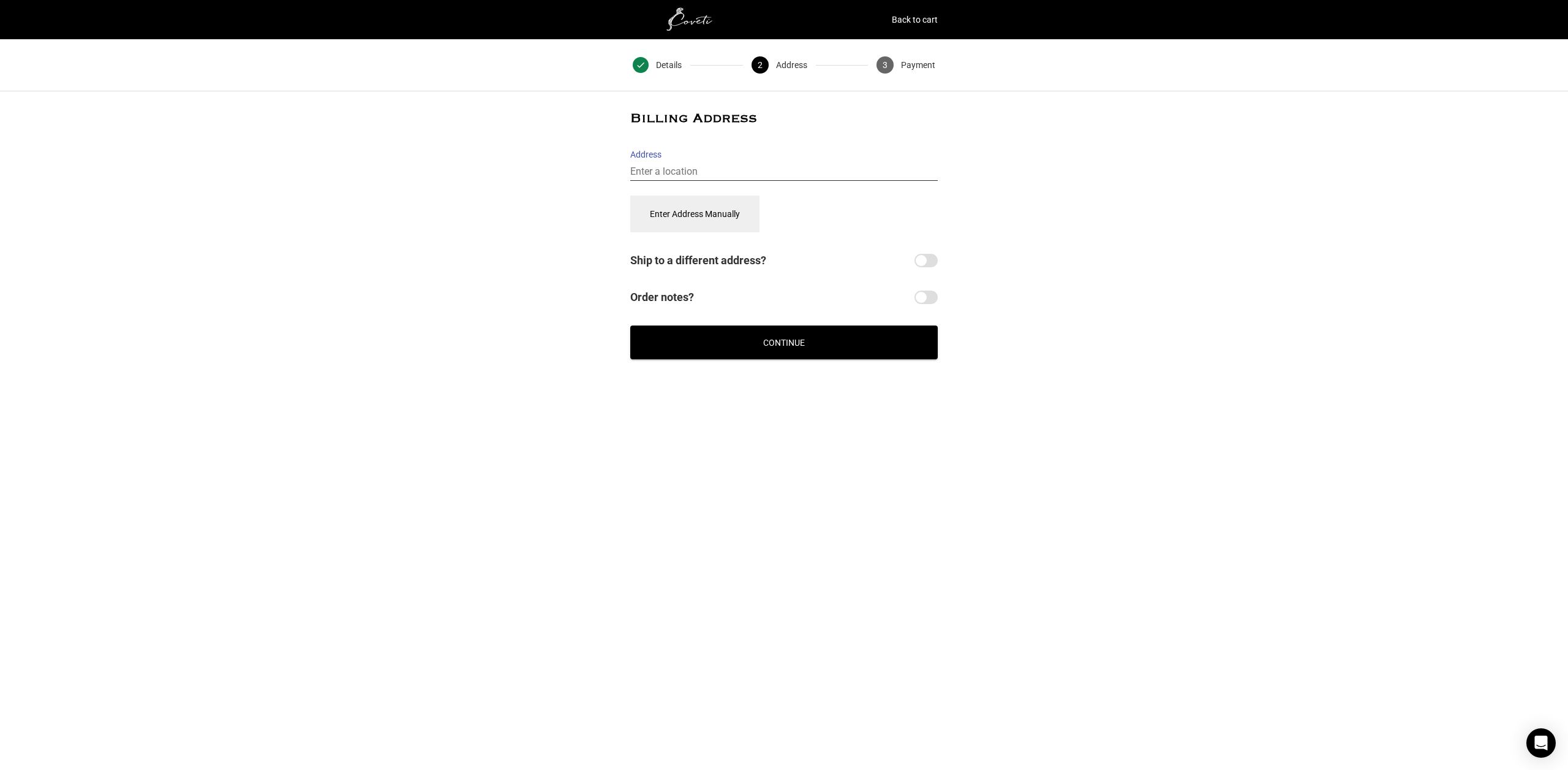
click at [719, 167] on input "Address" at bounding box center [784, 172] width 308 height 18
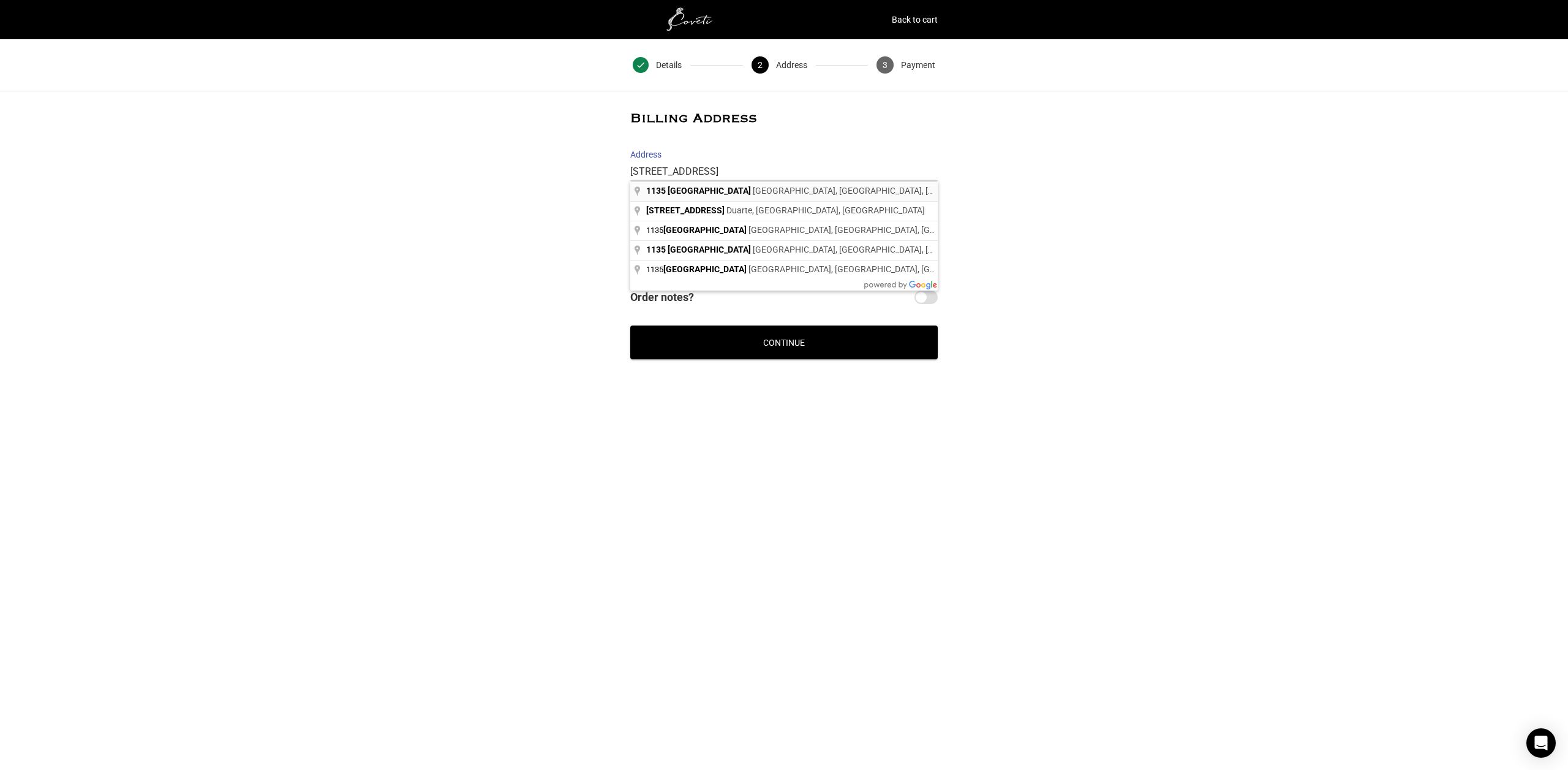
type input "1135 South Tuckaway Circle, Anaheim, CA, USA"
select select "US"
type input "1135 S Tuckaway Cir"
type input "1135 S Tuckaway Cir, Anaheim"
type input "Anaheim"
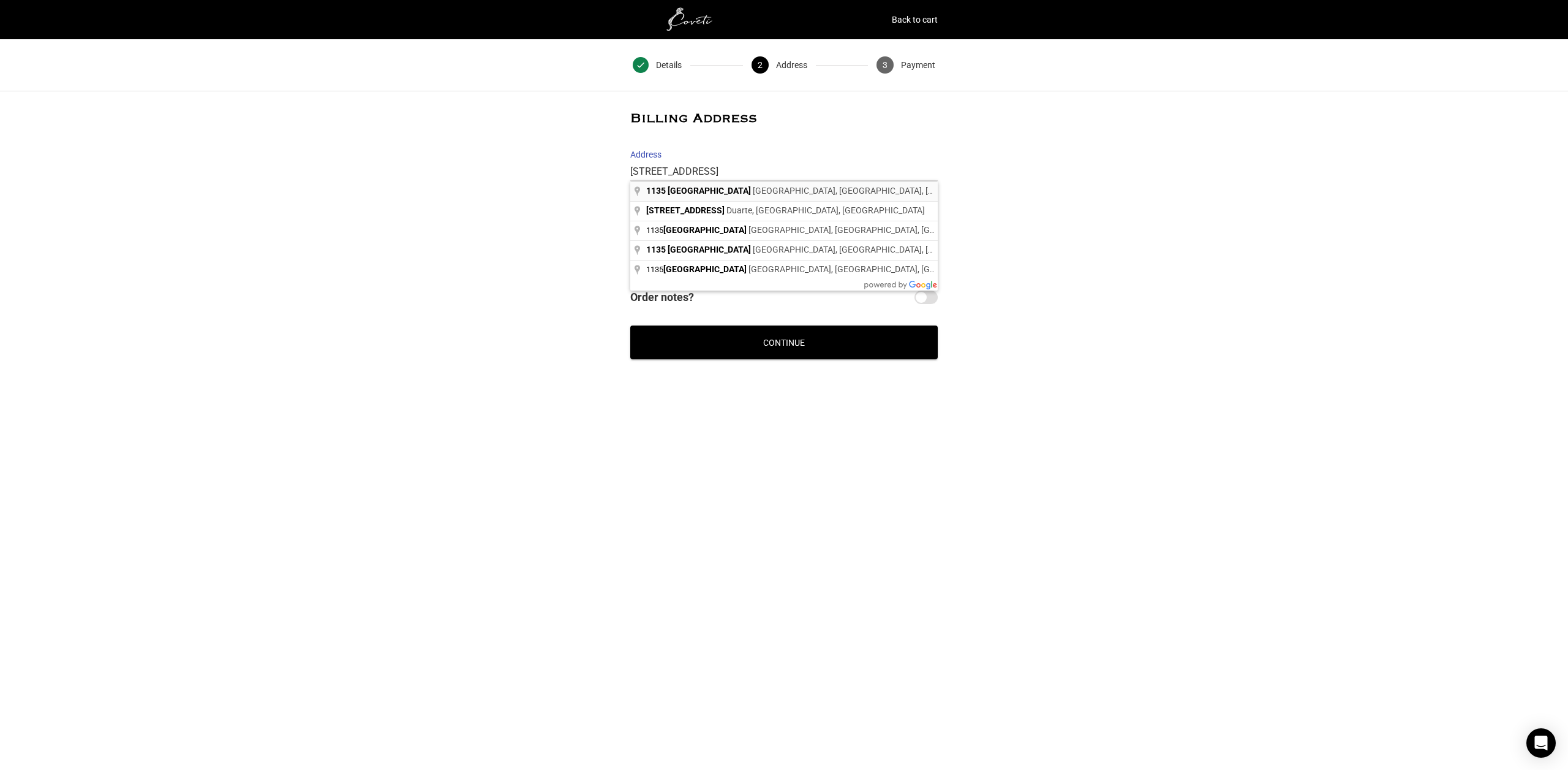
type input "92807"
select select "CA"
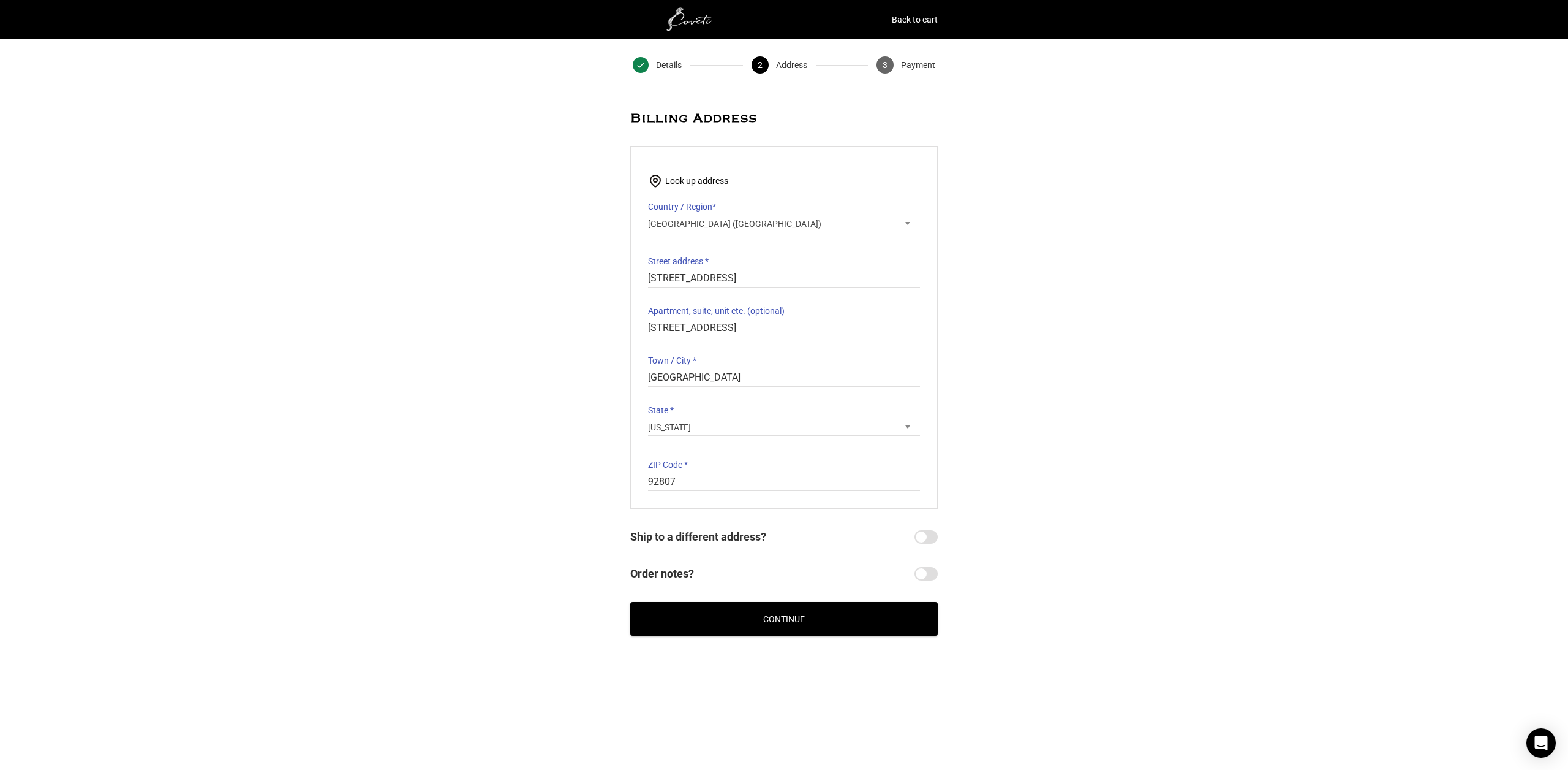
drag, startPoint x: 789, startPoint y: 325, endPoint x: 641, endPoint y: 335, distance: 148.3
click at [641, 335] on div "Look up address Country / Region * Select a country / region… Afghanistan Åland…" at bounding box center [784, 327] width 308 height 363
click at [839, 617] on button "Continue" at bounding box center [784, 619] width 308 height 34
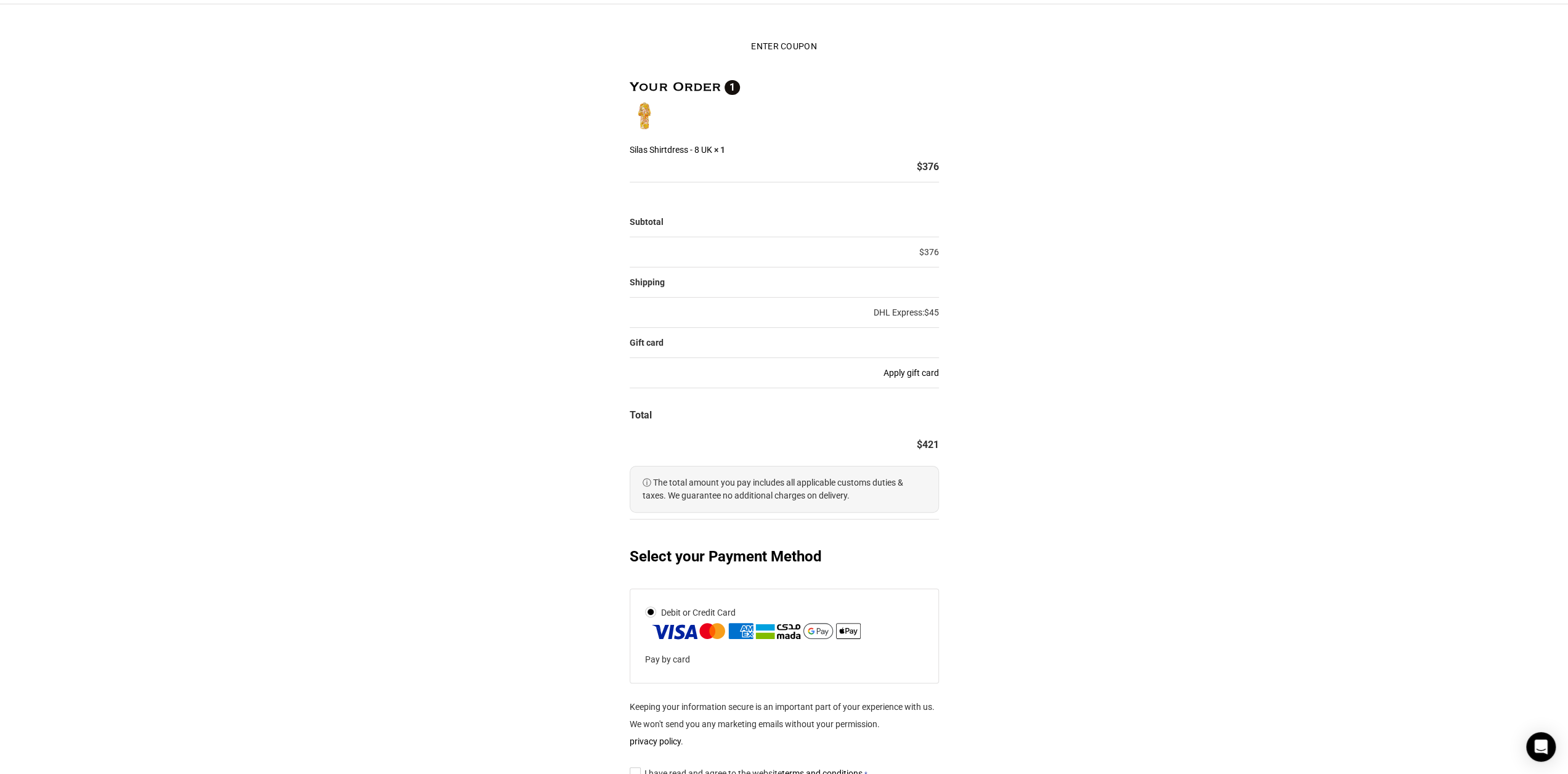
scroll to position [263, 0]
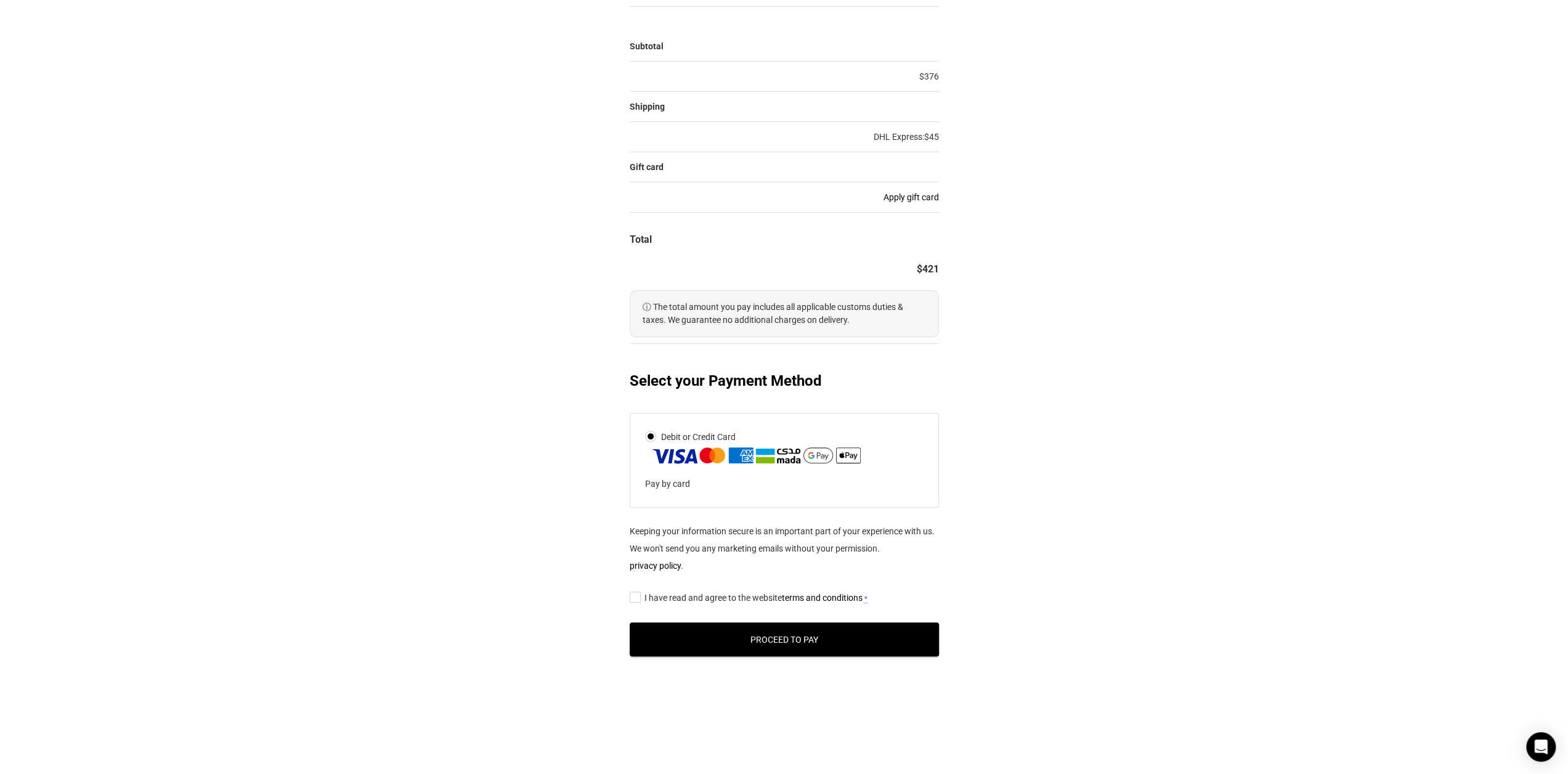
click at [809, 635] on button "Proceed to Pay" at bounding box center [785, 639] width 310 height 34
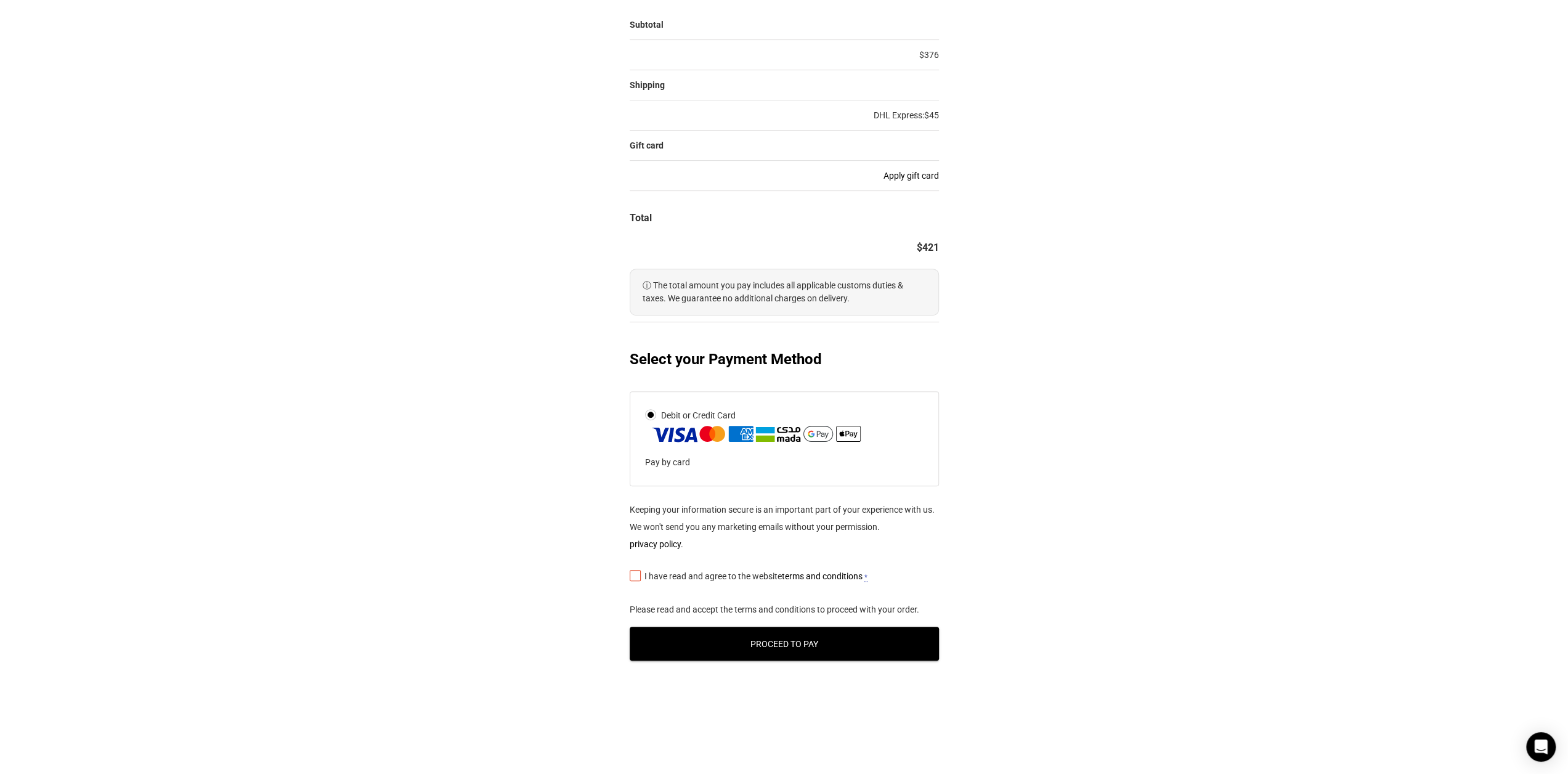
scroll to position [356, 0]
click at [809, 571] on link "terms and conditions" at bounding box center [822, 575] width 81 height 10
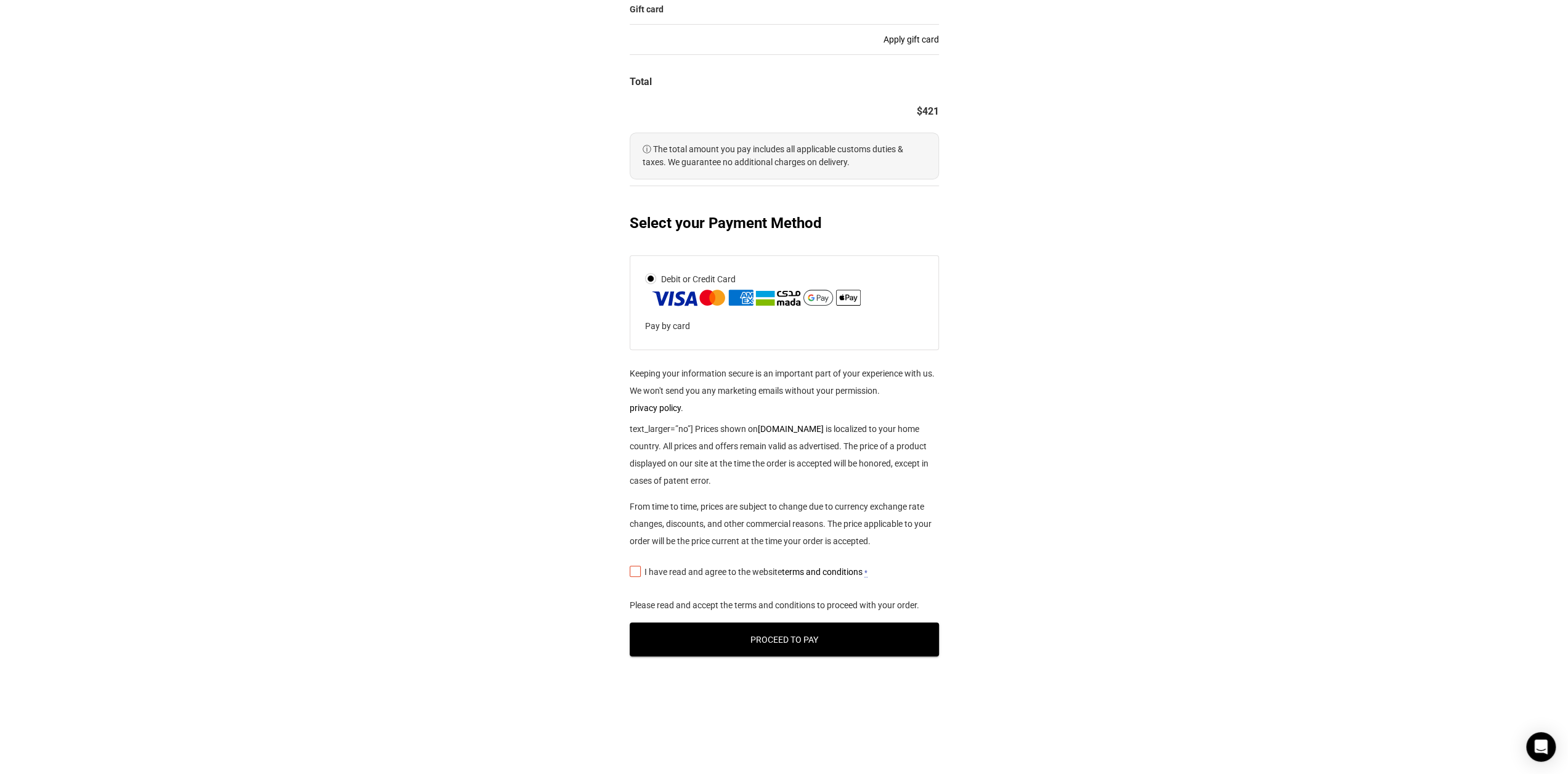
scroll to position [1404, 0]
click at [633, 571] on input "I have read and agree to the website terms and conditions *" at bounding box center [633, 571] width 8 height 0
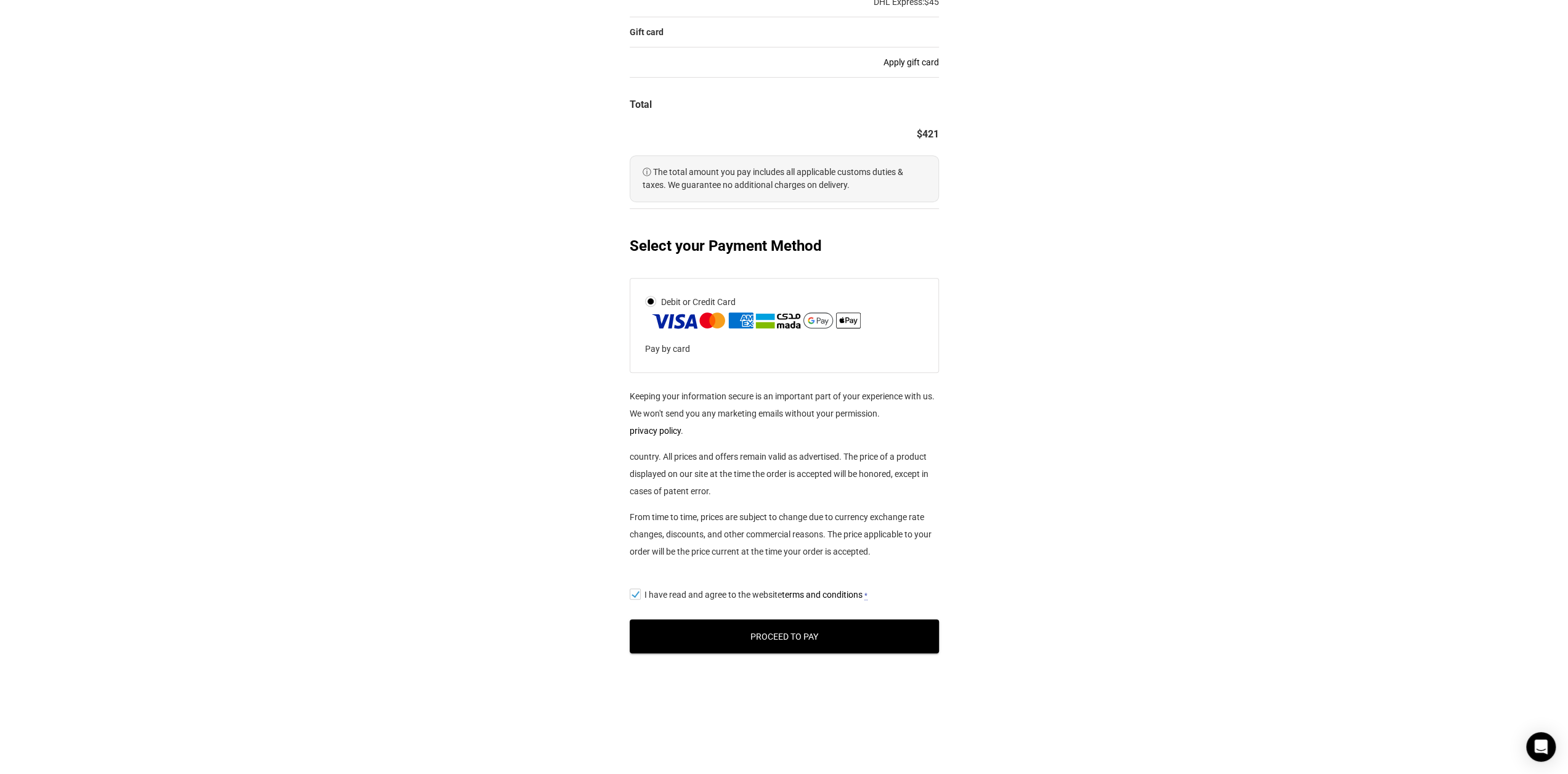
scroll to position [465, 0]
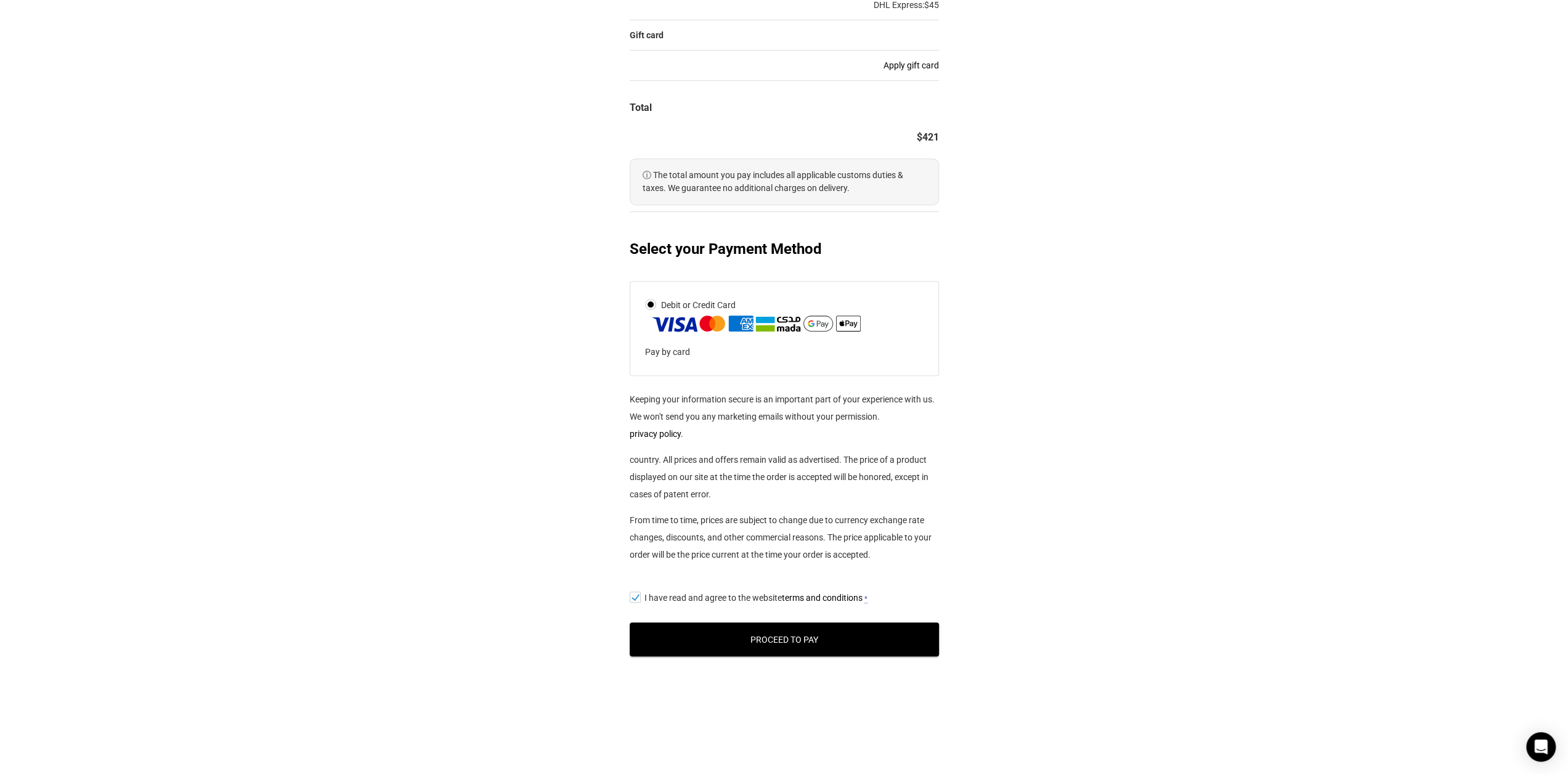
click at [865, 639] on button "Proceed to Pay" at bounding box center [785, 639] width 310 height 34
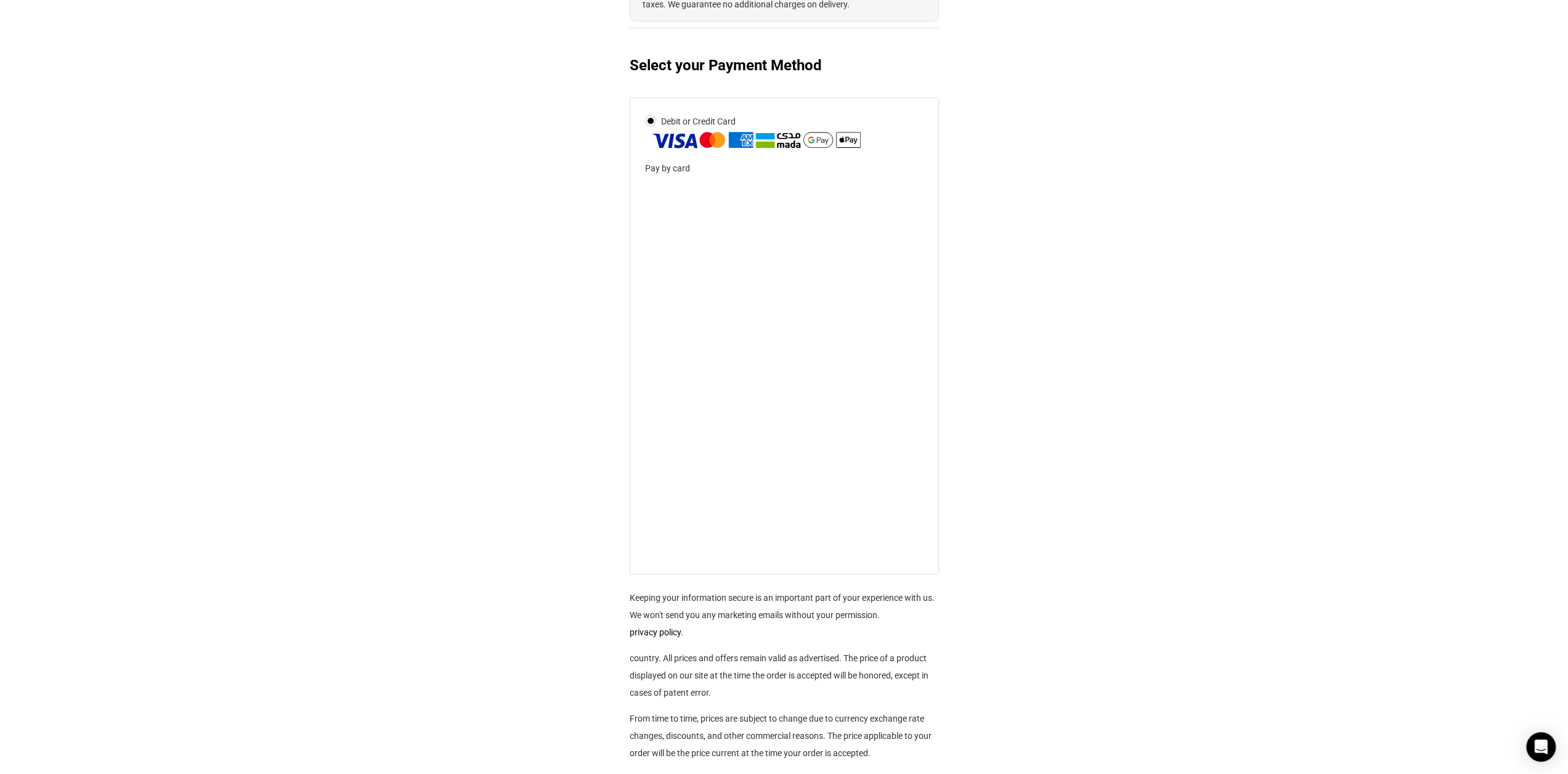
scroll to position [650, 0]
